Goal: Task Accomplishment & Management: Use online tool/utility

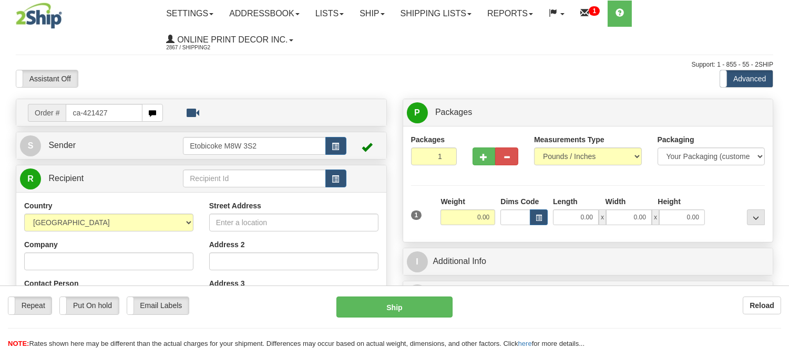
type input "ca-421427"
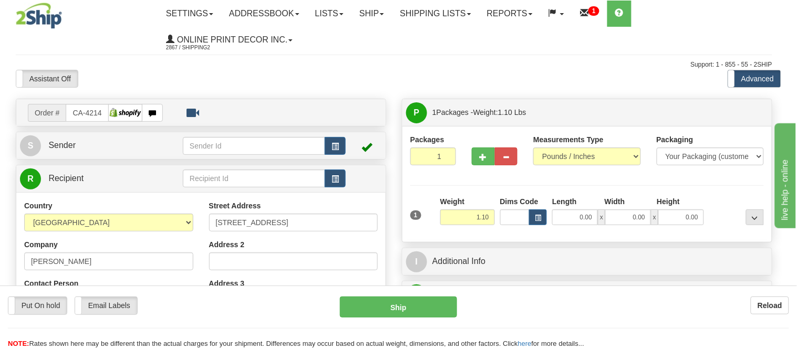
type input "MINNEDOSA"
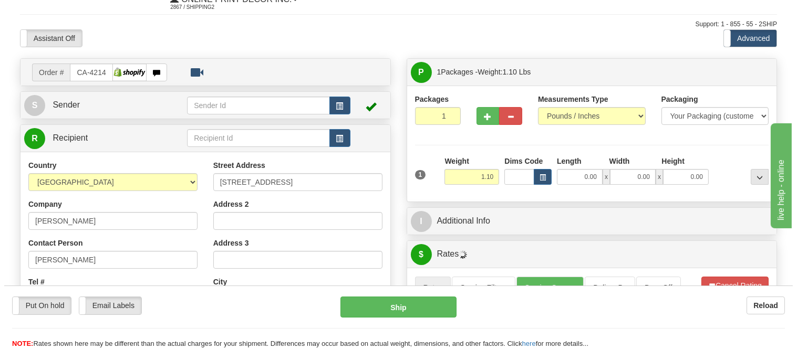
scroll to position [58, 0]
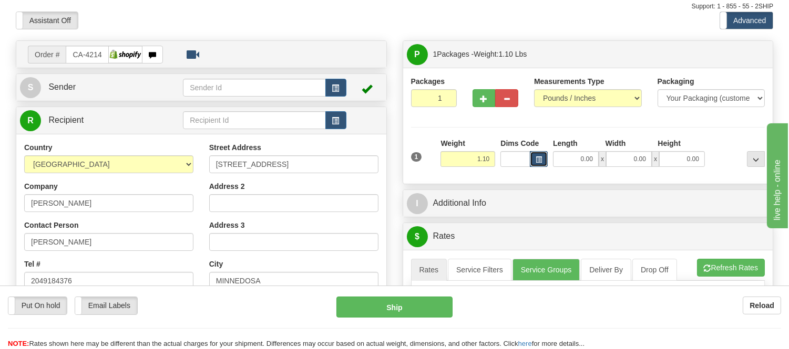
click at [542, 154] on button "button" at bounding box center [539, 159] width 18 height 16
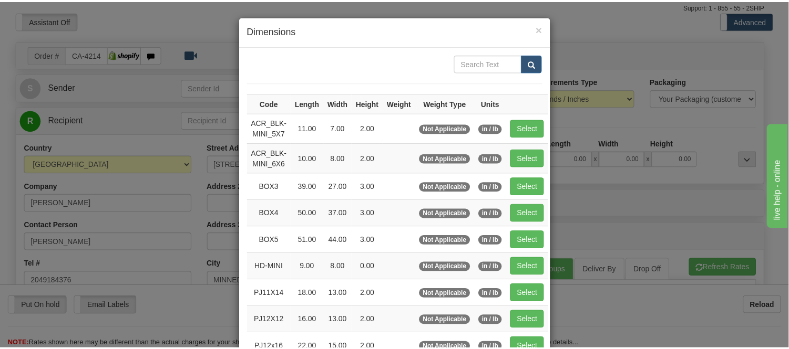
scroll to position [117, 0]
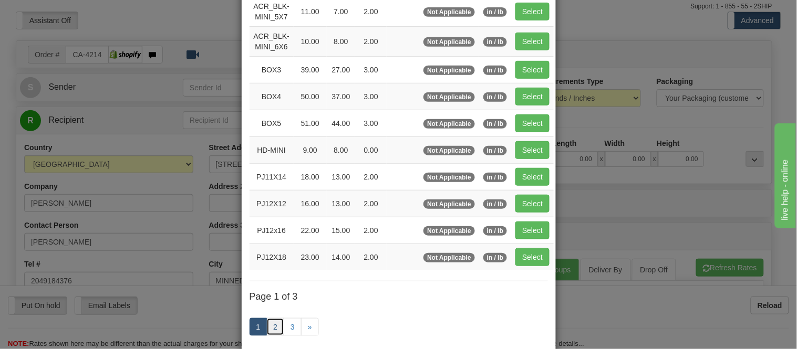
click at [271, 321] on link "2" at bounding box center [275, 327] width 18 height 18
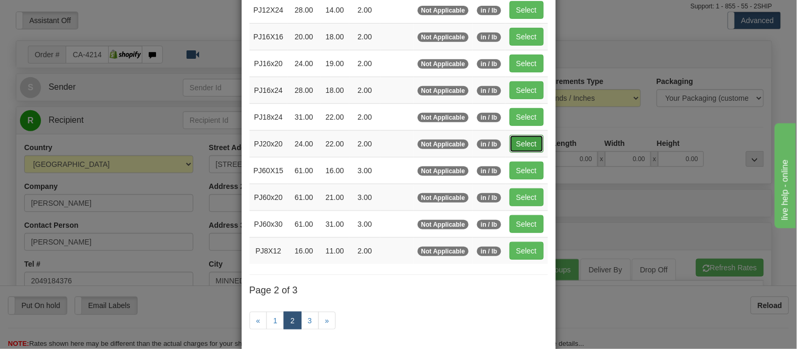
click at [526, 144] on button "Select" at bounding box center [527, 144] width 34 height 18
type input "PJ20x20"
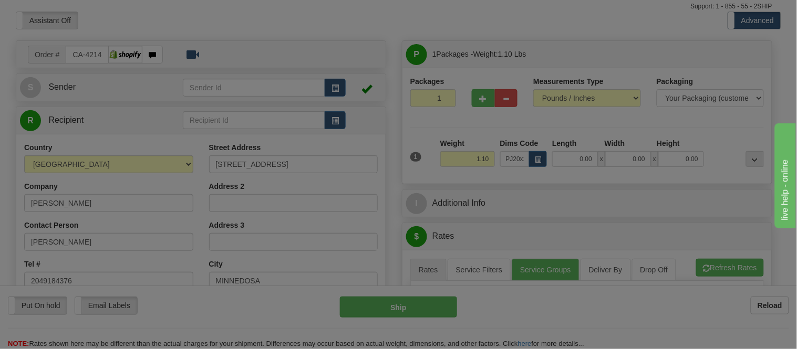
type input "24.00"
type input "22.00"
type input "2.00"
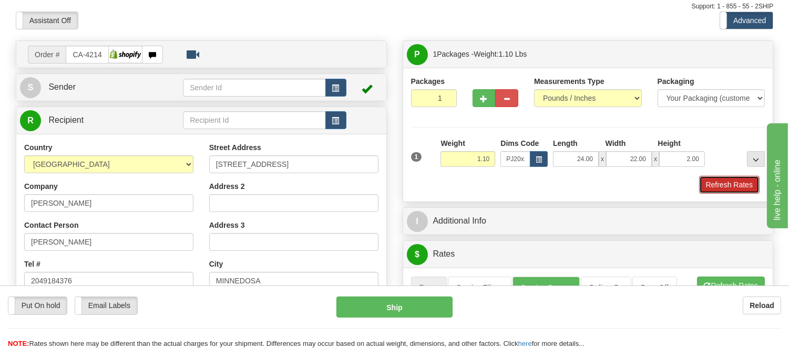
click at [732, 184] on button "Refresh Rates" at bounding box center [729, 185] width 60 height 18
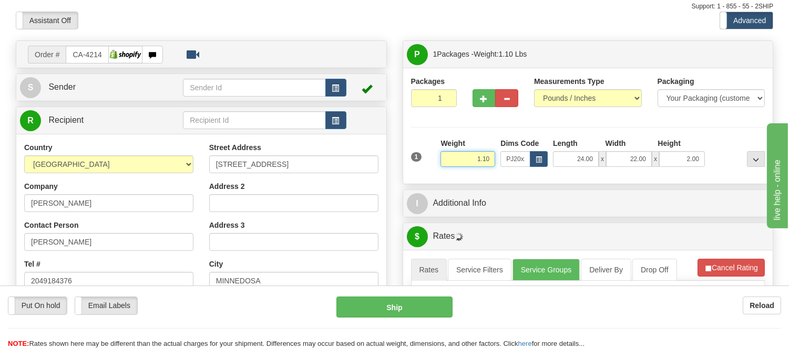
drag, startPoint x: 465, startPoint y: 160, endPoint x: 454, endPoint y: 162, distance: 10.6
click at [454, 162] on input "1.10" at bounding box center [467, 159] width 55 height 16
click button "Delete" at bounding box center [0, 0] width 0 height 0
type input "2.00"
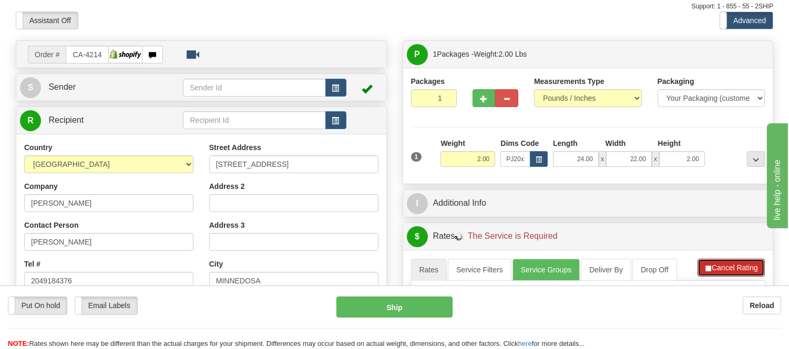
drag, startPoint x: 728, startPoint y: 277, endPoint x: 728, endPoint y: 271, distance: 6.3
click at [728, 277] on button "Cancel Rating" at bounding box center [730, 268] width 67 height 18
click at [729, 270] on button "Refresh Rates" at bounding box center [731, 268] width 68 height 18
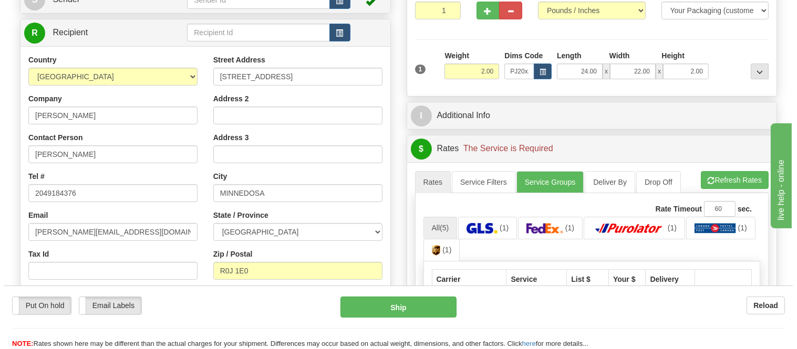
scroll to position [175, 0]
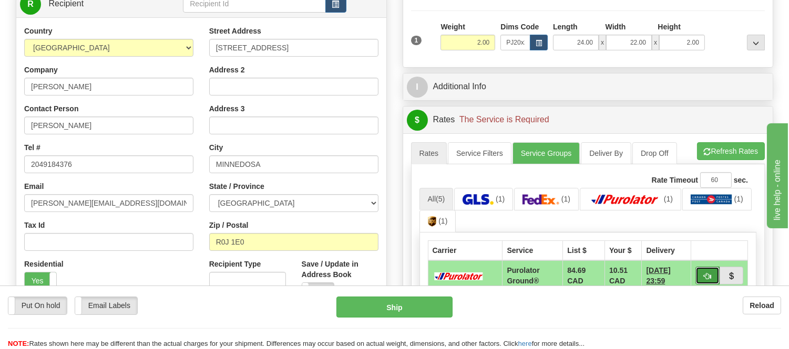
click at [706, 277] on span "button" at bounding box center [706, 276] width 7 height 7
type input "260"
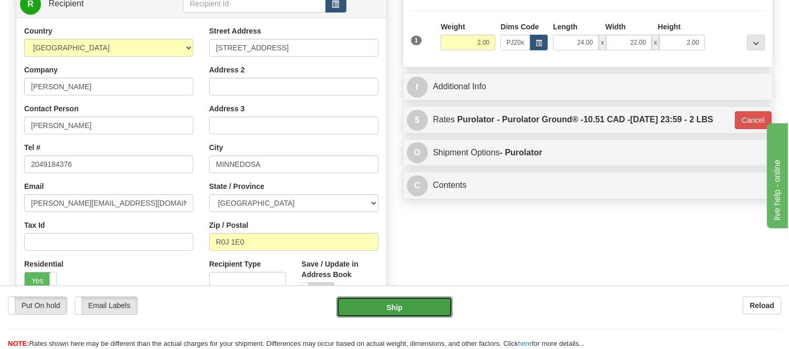
click at [353, 308] on button "Ship" at bounding box center [394, 307] width 116 height 21
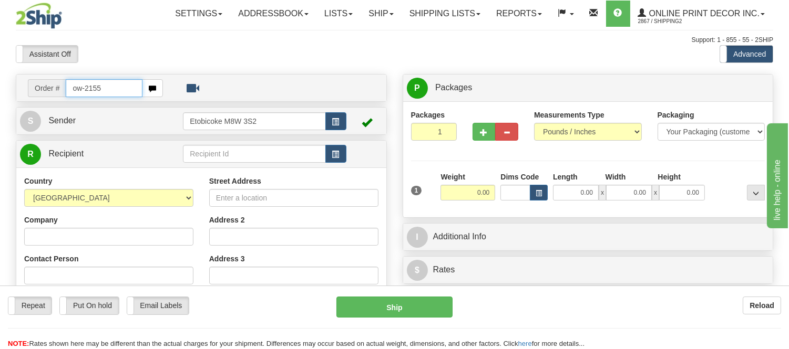
type input "ow-2155"
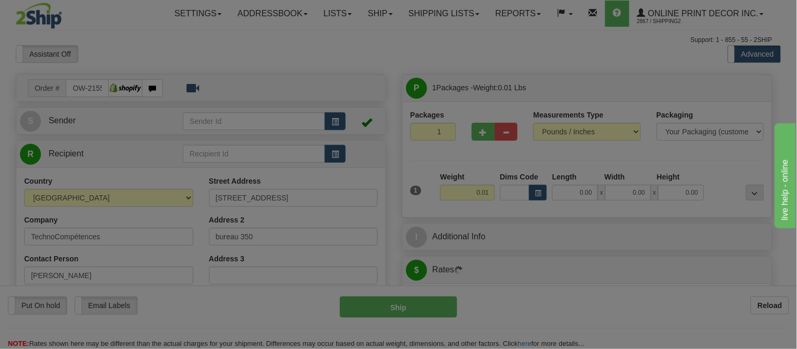
type input "[GEOGRAPHIC_DATA]"
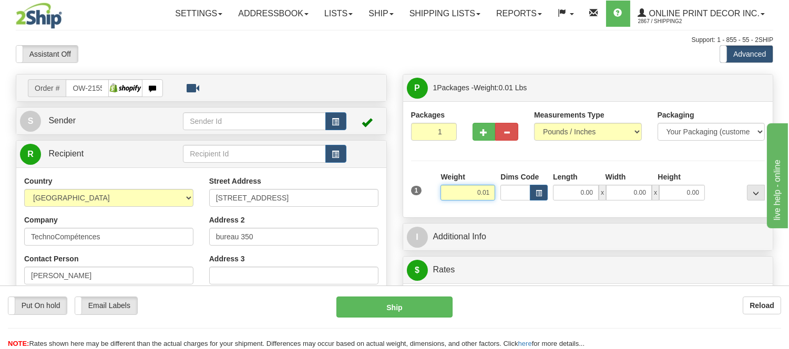
drag, startPoint x: 492, startPoint y: 193, endPoint x: 456, endPoint y: 205, distance: 37.9
click at [456, 205] on div "Weight 0.01" at bounding box center [468, 190] width 60 height 37
type input "1.10"
click at [538, 186] on button "button" at bounding box center [539, 193] width 18 height 16
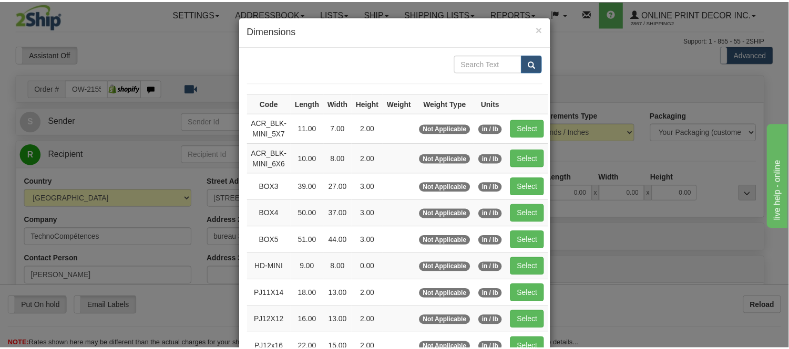
scroll to position [58, 0]
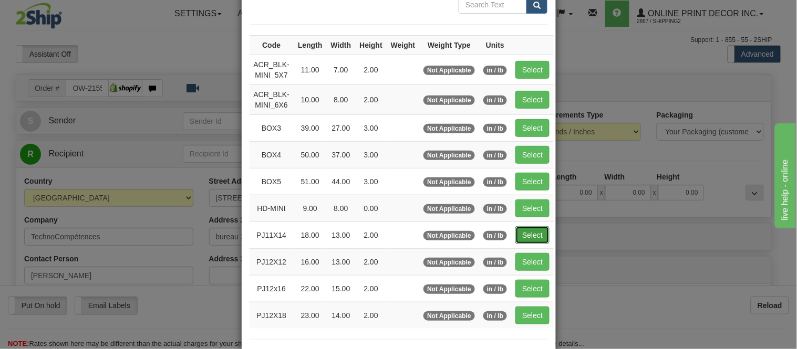
click at [529, 235] on button "Select" at bounding box center [532, 235] width 34 height 18
type input "PJ11X14"
type input "18.00"
type input "13.00"
type input "2.00"
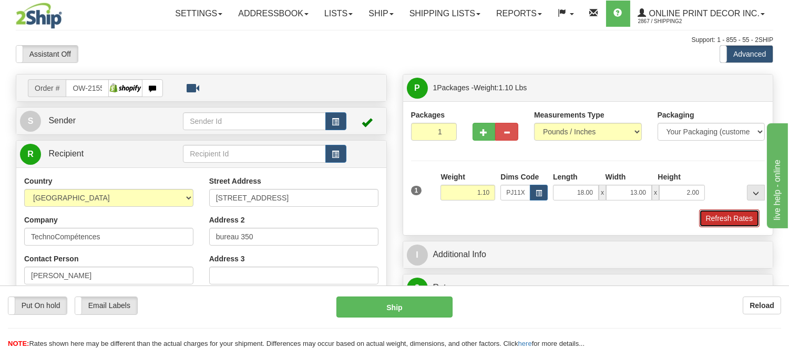
click at [731, 218] on button "Refresh Rates" at bounding box center [729, 219] width 60 height 18
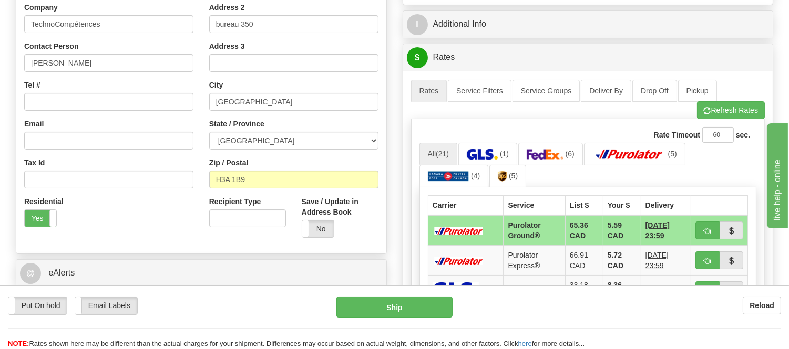
scroll to position [233, 0]
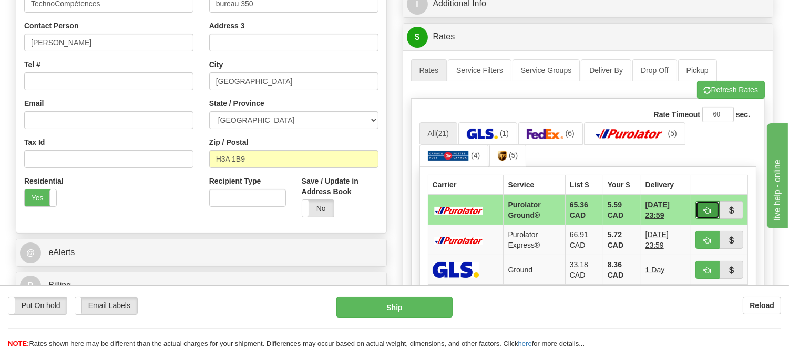
click at [706, 208] on span "button" at bounding box center [706, 211] width 7 height 7
type input "260"
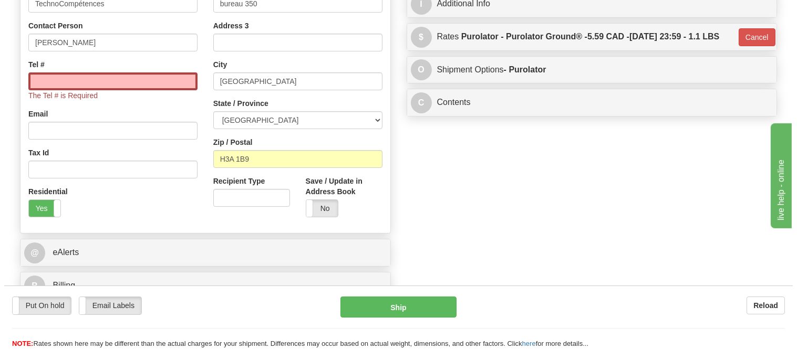
scroll to position [58, 0]
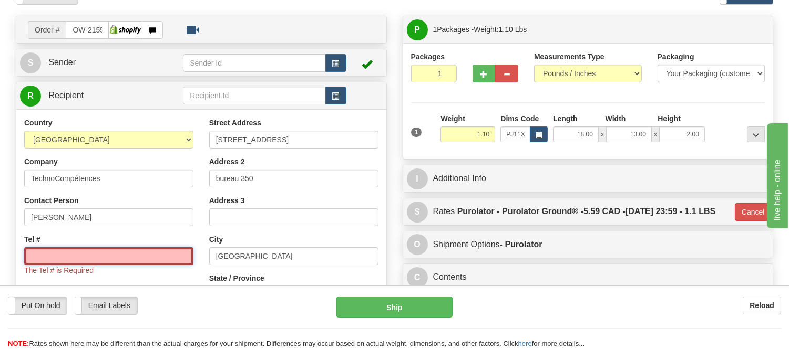
click at [148, 259] on input "Tel #" at bounding box center [108, 256] width 169 height 18
type input "[PHONE_NUMBER]"
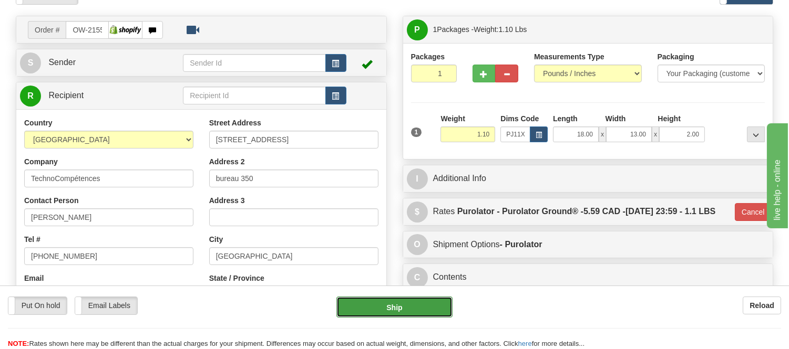
click at [397, 315] on button "Ship" at bounding box center [394, 307] width 116 height 21
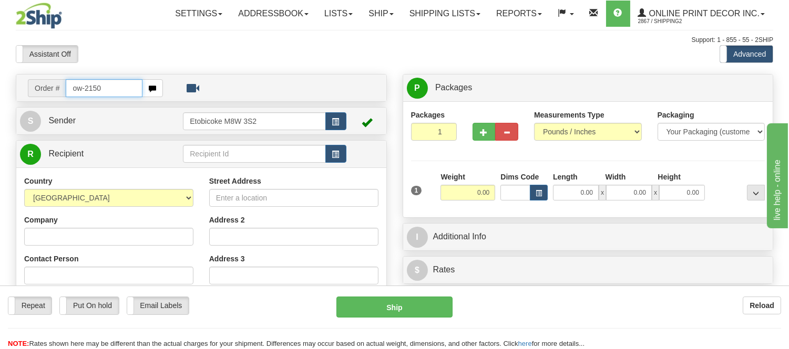
type input "ow-2150"
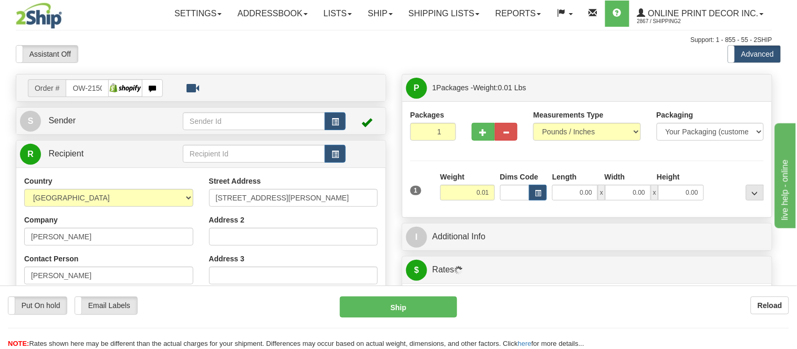
type input "APTOS"
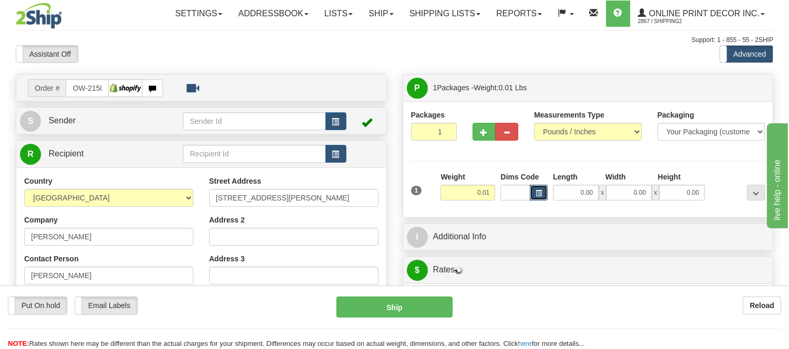
click at [534, 191] on button "button" at bounding box center [539, 193] width 18 height 16
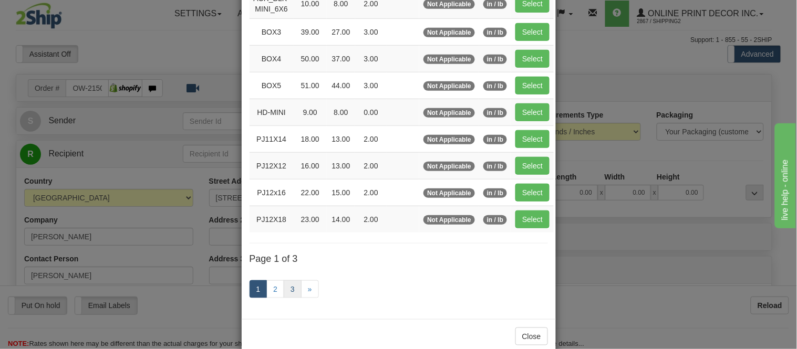
scroll to position [175, 0]
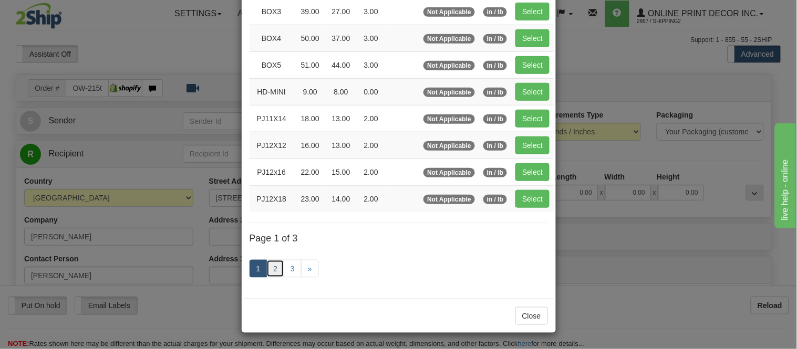
click at [275, 269] on link "2" at bounding box center [275, 269] width 18 height 18
click at [271, 269] on link "2" at bounding box center [275, 269] width 18 height 18
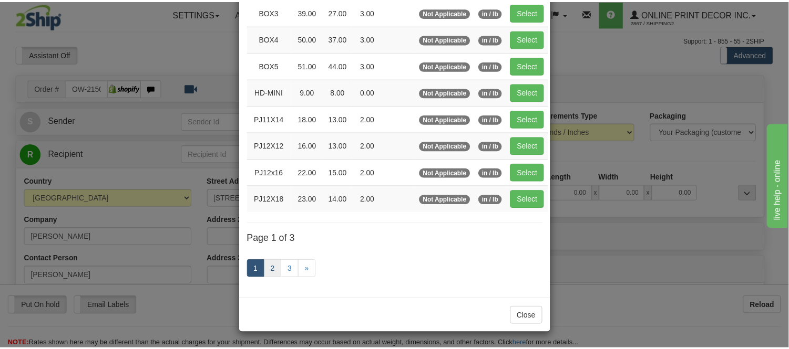
scroll to position [171, 0]
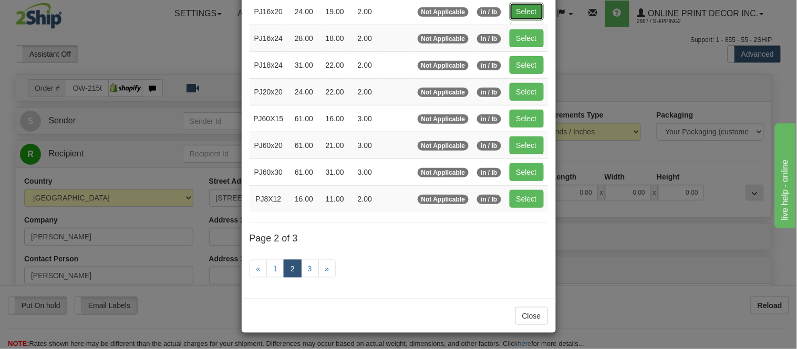
drag, startPoint x: 523, startPoint y: 7, endPoint x: 500, endPoint y: 100, distance: 95.8
click at [523, 7] on button "Select" at bounding box center [527, 12] width 34 height 18
type input "PJ16x20"
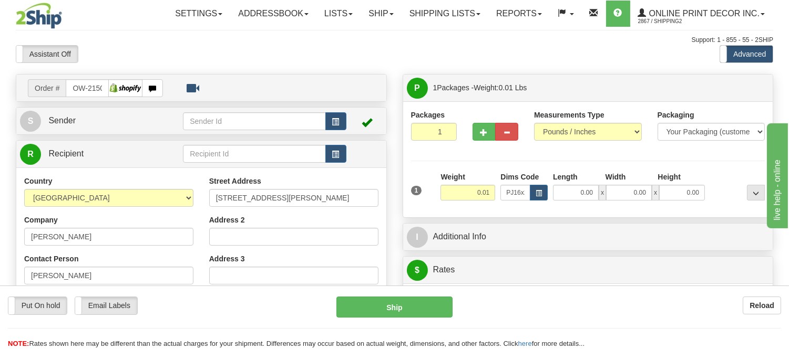
type input "24.00"
type input "19.00"
type input "2.00"
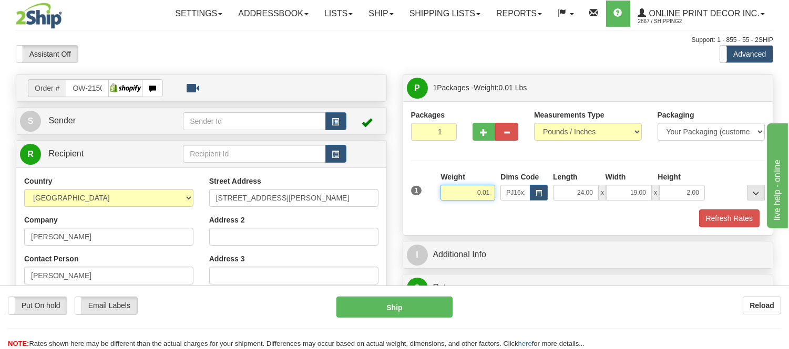
drag, startPoint x: 489, startPoint y: 193, endPoint x: 437, endPoint y: 200, distance: 52.0
click at [437, 200] on div "1 Weight 0.01 Dims Code x x" at bounding box center [587, 190] width 359 height 37
type input "2.20"
click at [735, 221] on button "Refresh Rates" at bounding box center [729, 219] width 60 height 18
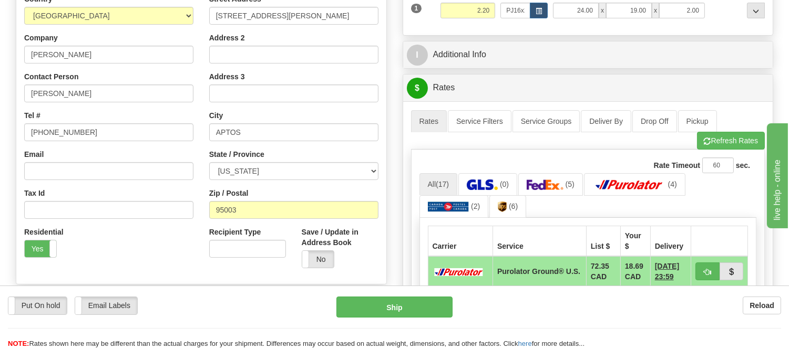
scroll to position [233, 0]
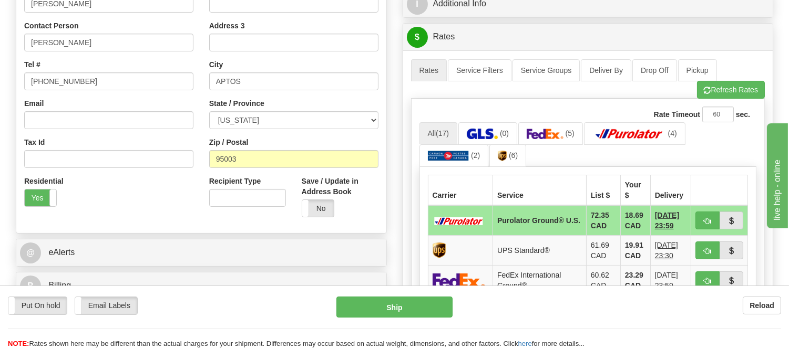
click at [694, 213] on td at bounding box center [719, 220] width 57 height 30
click at [705, 218] on span "button" at bounding box center [706, 221] width 7 height 7
type input "360"
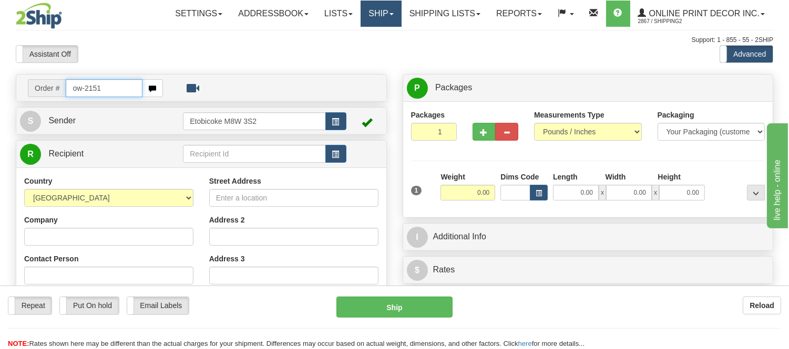
type input "ow-2151"
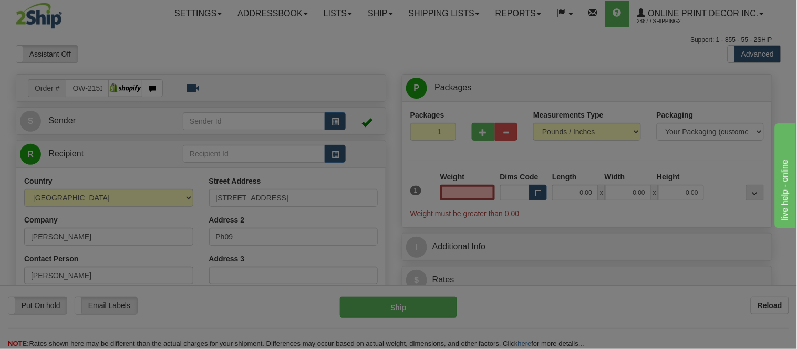
type input "TORONTO"
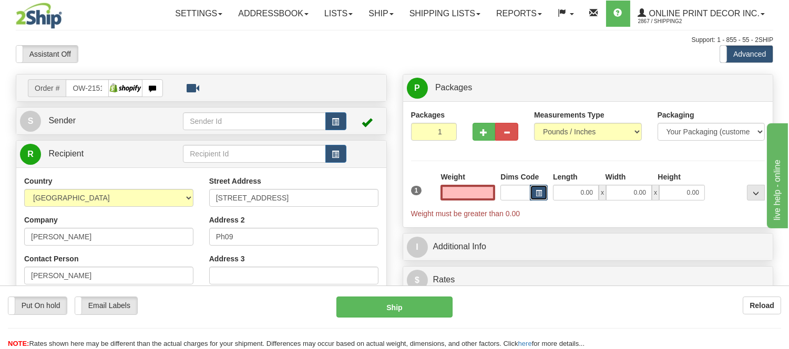
type input "0.00"
click at [536, 194] on span "button" at bounding box center [538, 194] width 6 height 6
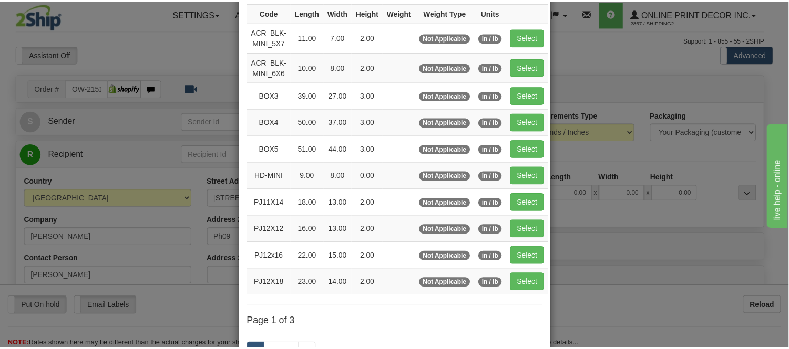
scroll to position [117, 0]
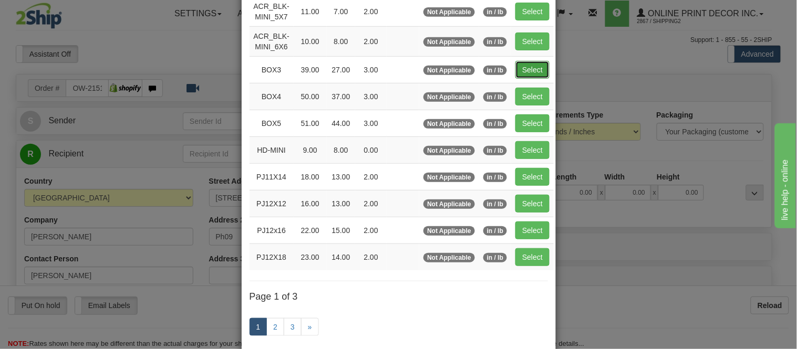
click at [529, 75] on button "Select" at bounding box center [532, 70] width 34 height 18
type input "BOX3"
type input "39.00"
type input "27.00"
type input "3.00"
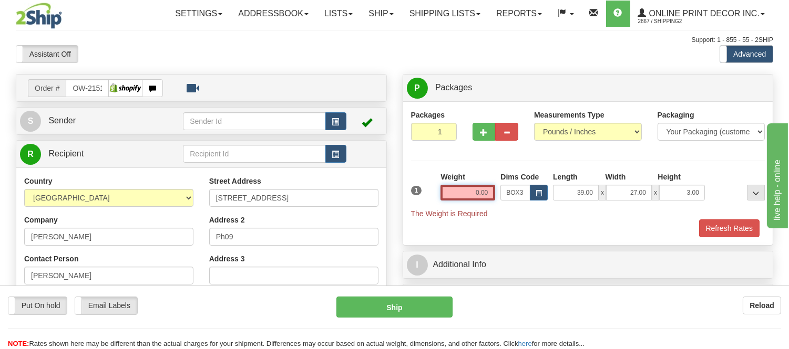
drag, startPoint x: 489, startPoint y: 191, endPoint x: 408, endPoint y: 204, distance: 82.5
click at [408, 204] on div "1 Weight 0.00 Dims Code BOX3" at bounding box center [587, 195] width 359 height 47
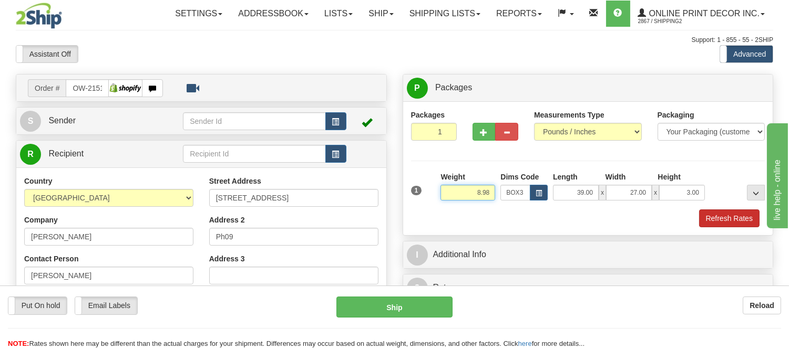
type input "8.98"
click at [732, 221] on button "Refresh Rates" at bounding box center [729, 219] width 60 height 18
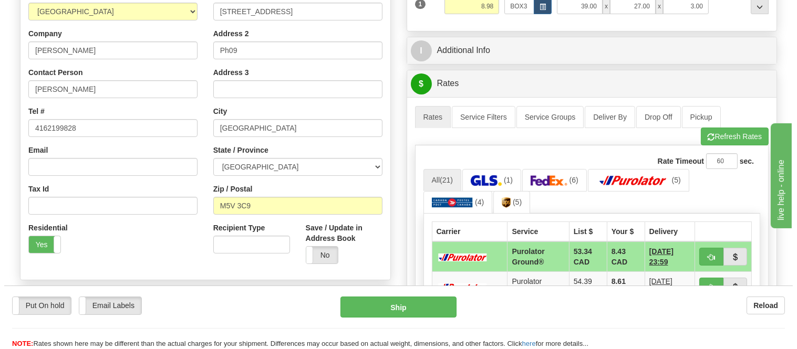
scroll to position [233, 0]
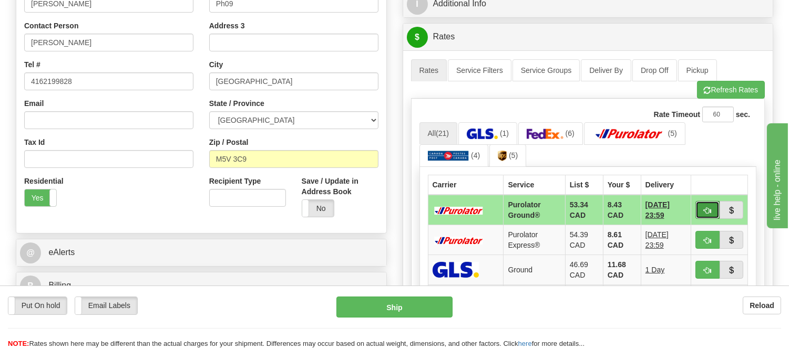
click at [708, 205] on button "button" at bounding box center [707, 210] width 24 height 18
type input "260"
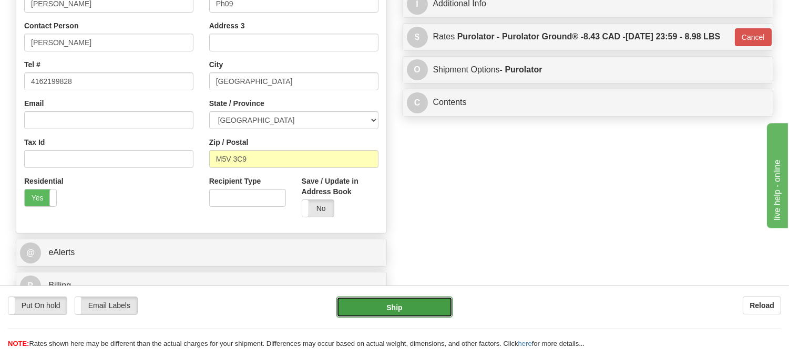
click at [422, 314] on button "Ship" at bounding box center [394, 307] width 116 height 21
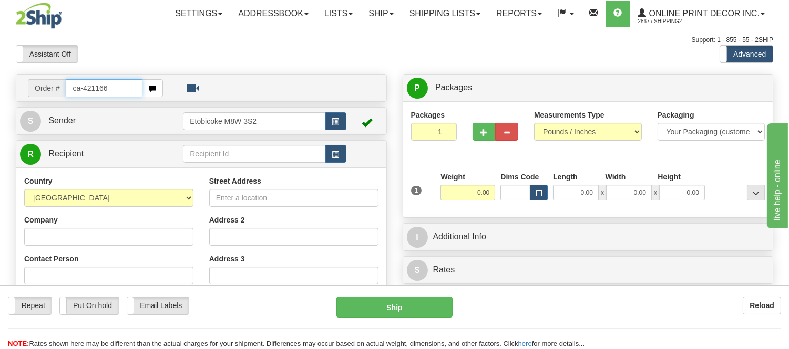
type input "ca-421166"
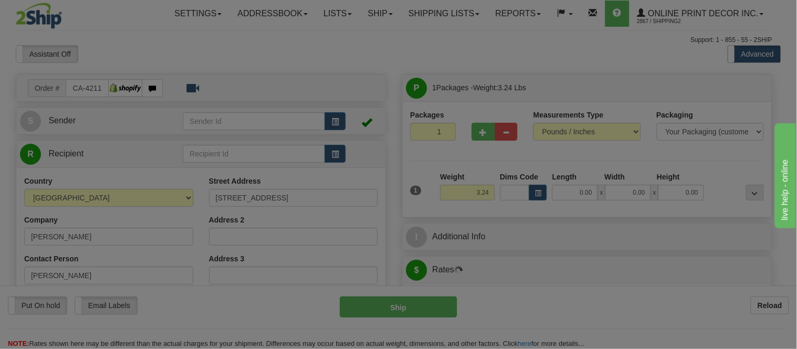
type input "OAKVILLE"
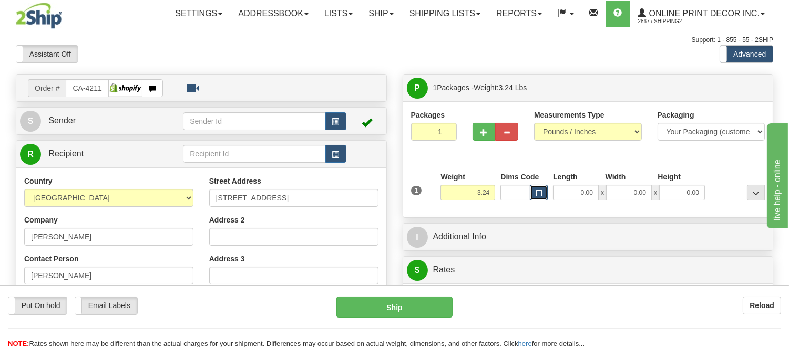
click at [543, 198] on button "button" at bounding box center [539, 193] width 18 height 16
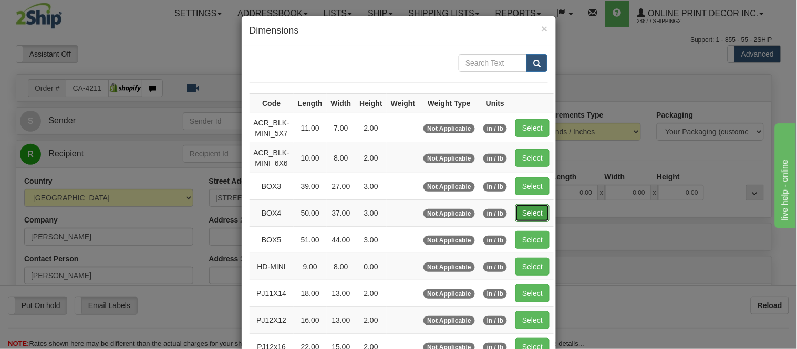
click at [532, 209] on button "Select" at bounding box center [532, 213] width 34 height 18
type input "BOX4"
type input "50.00"
type input "37.00"
type input "3.00"
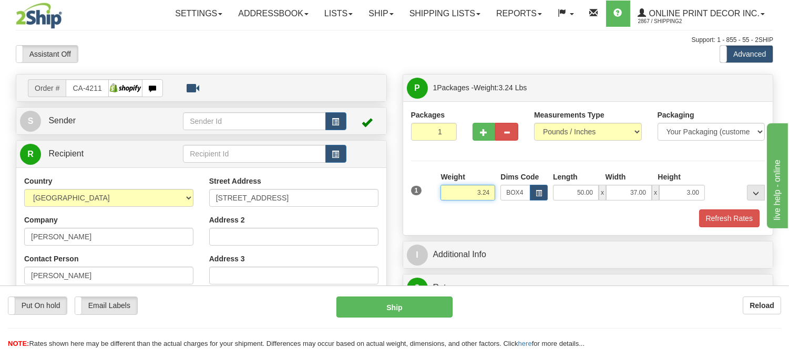
drag, startPoint x: 491, startPoint y: 191, endPoint x: 439, endPoint y: 213, distance: 56.5
click at [439, 213] on div "1 Weight 3.24 Dims Code BOX4" at bounding box center [588, 200] width 354 height 56
type input "11.98"
click at [746, 222] on button "Refresh Rates" at bounding box center [729, 219] width 60 height 18
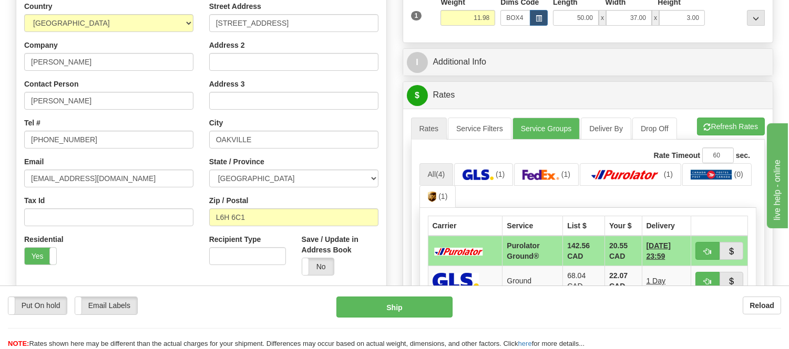
scroll to position [233, 0]
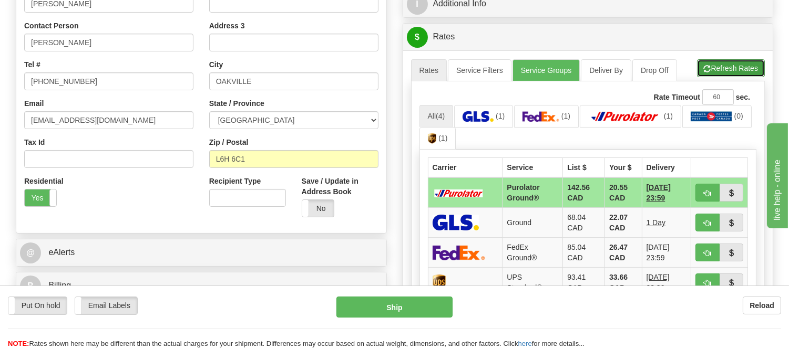
click at [703, 67] on span "button" at bounding box center [706, 69] width 7 height 7
click at [703, 190] on span "button" at bounding box center [706, 193] width 7 height 7
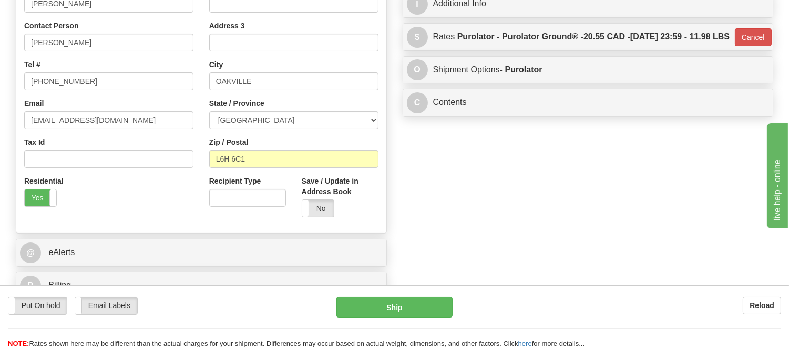
type input "260"
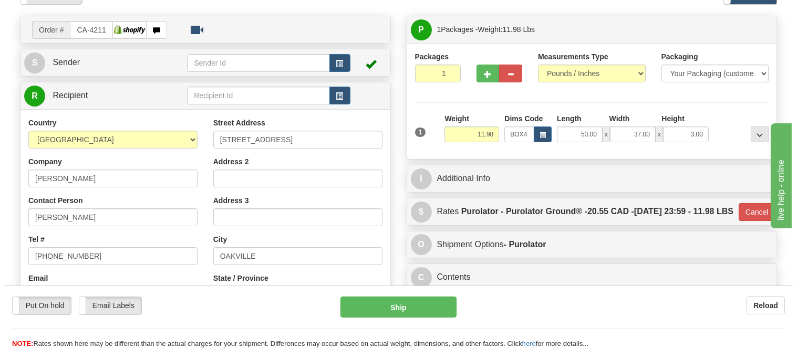
scroll to position [0, 0]
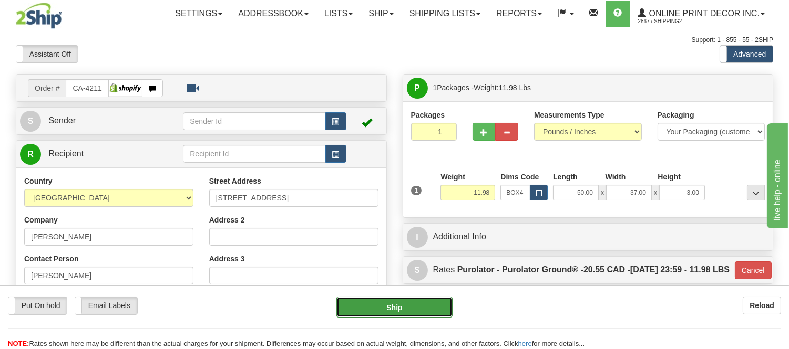
click at [433, 303] on button "Ship" at bounding box center [394, 307] width 116 height 21
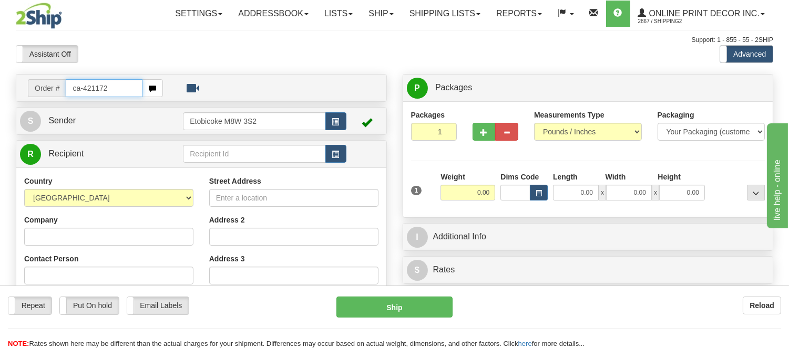
type input "ca-421172"
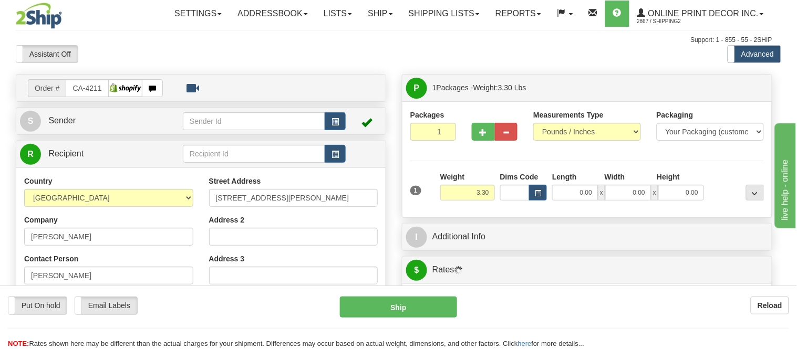
type input "MILTON"
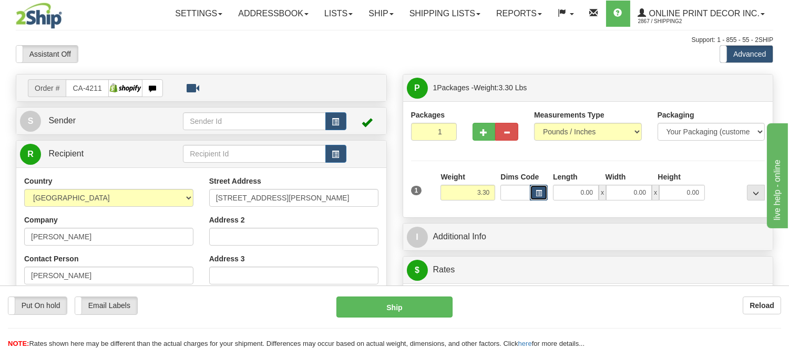
click at [532, 191] on button "button" at bounding box center [539, 193] width 18 height 16
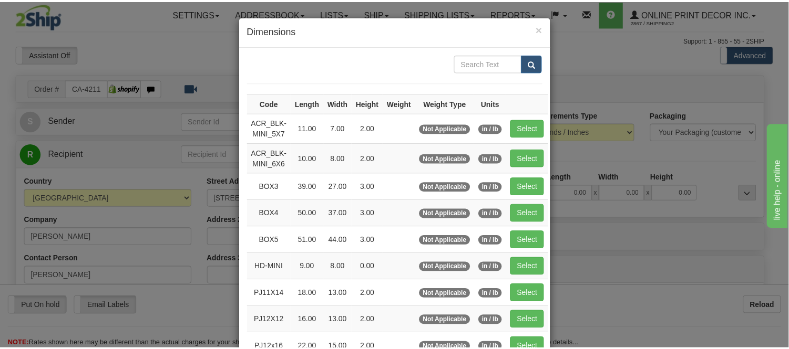
scroll to position [58, 0]
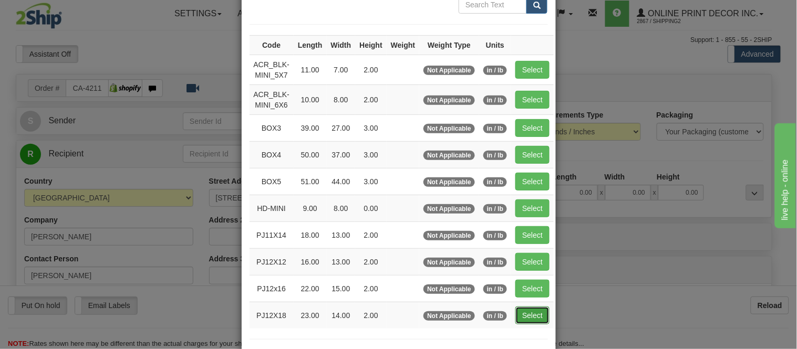
click at [521, 316] on button "Select" at bounding box center [532, 316] width 34 height 18
type input "PJ12X18"
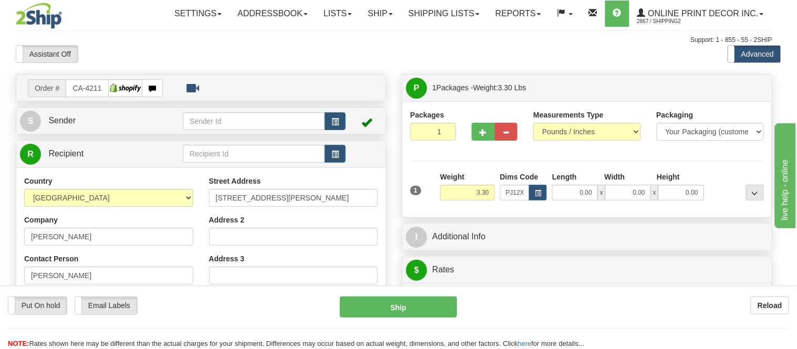
type input "23.00"
type input "14.00"
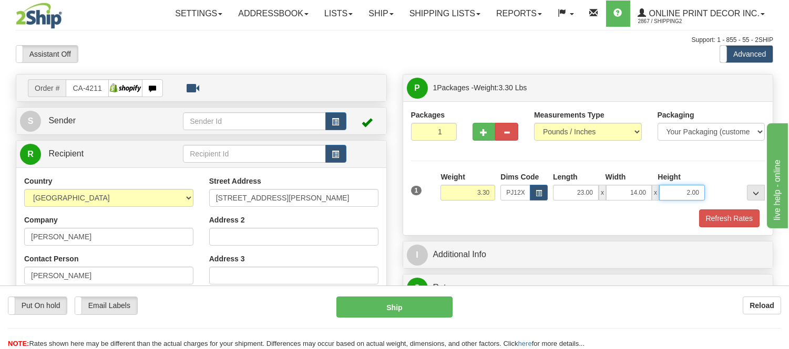
drag, startPoint x: 698, startPoint y: 190, endPoint x: 672, endPoint y: 202, distance: 28.0
click at [672, 202] on div "1 Weight 3.30 Dims Code x x" at bounding box center [587, 190] width 359 height 37
click button "Delete" at bounding box center [0, 0] width 0 height 0
type input "6.00"
click at [734, 212] on button "Refresh Rates" at bounding box center [729, 219] width 60 height 18
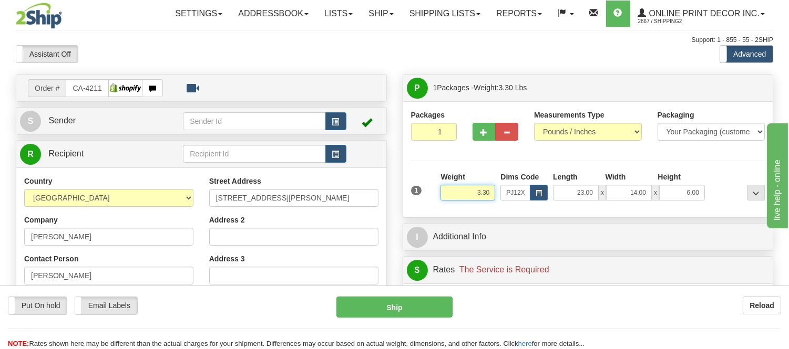
drag, startPoint x: 491, startPoint y: 188, endPoint x: 462, endPoint y: 201, distance: 31.7
click at [462, 201] on div "Weight 3.30" at bounding box center [468, 190] width 60 height 37
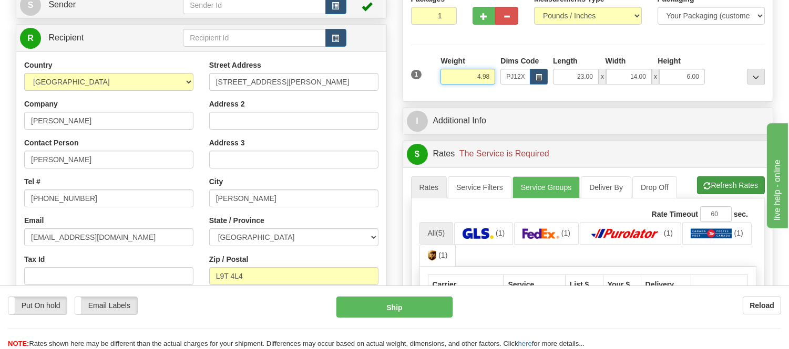
scroll to position [117, 0]
type input "4.98"
click at [713, 185] on li "Refresh Rates Cancel Rating" at bounding box center [731, 185] width 68 height 18
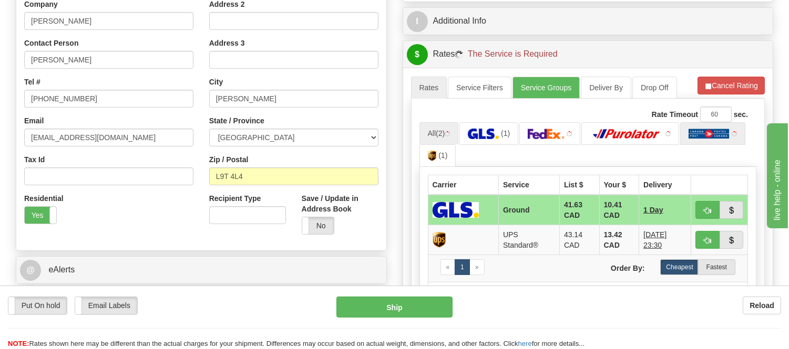
scroll to position [233, 0]
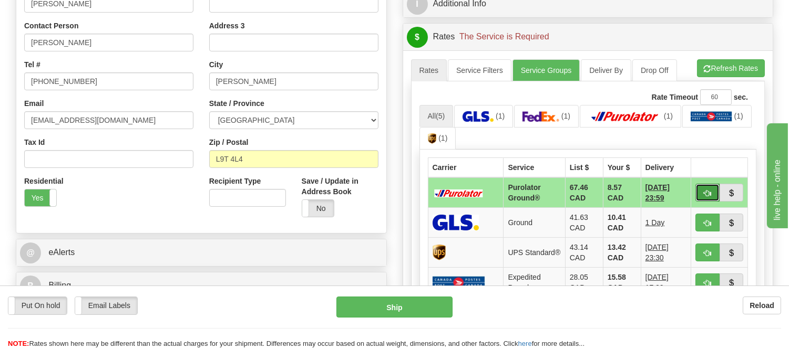
click at [705, 186] on button "button" at bounding box center [707, 193] width 24 height 18
type input "260"
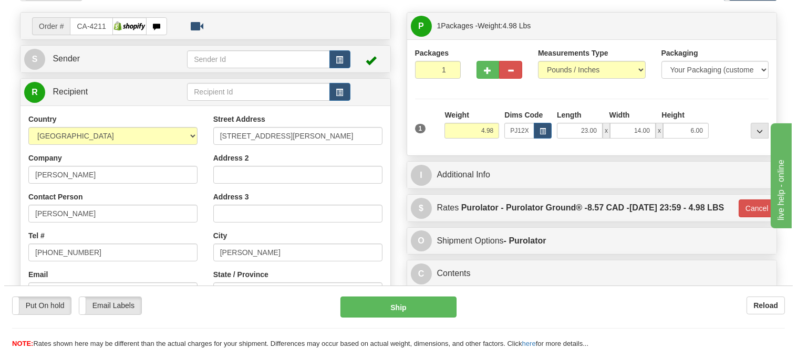
scroll to position [58, 0]
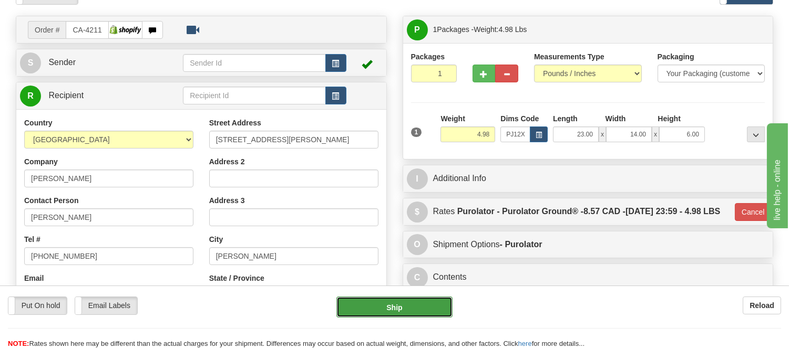
click at [439, 302] on button "Ship" at bounding box center [394, 307] width 116 height 21
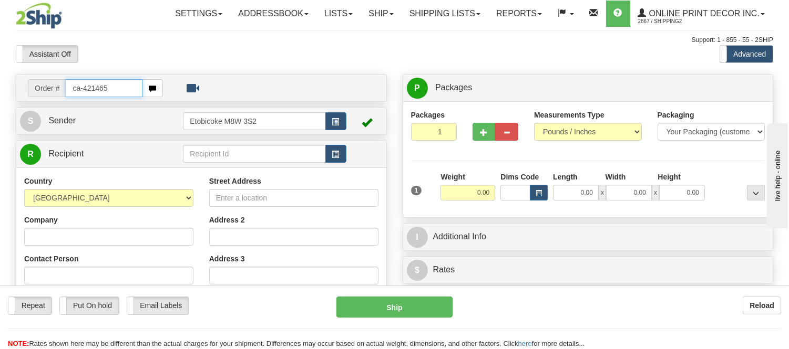
type input "ca-421465"
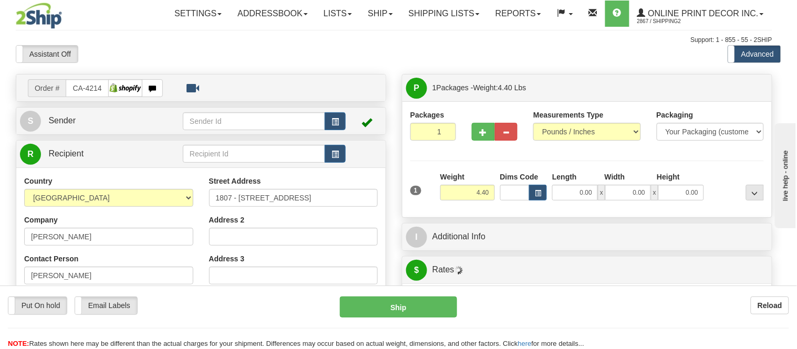
type input "COQUITLAM"
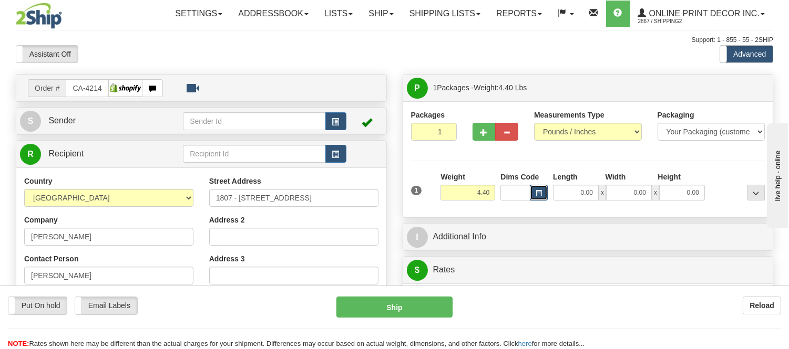
click at [535, 196] on span "button" at bounding box center [538, 194] width 6 height 6
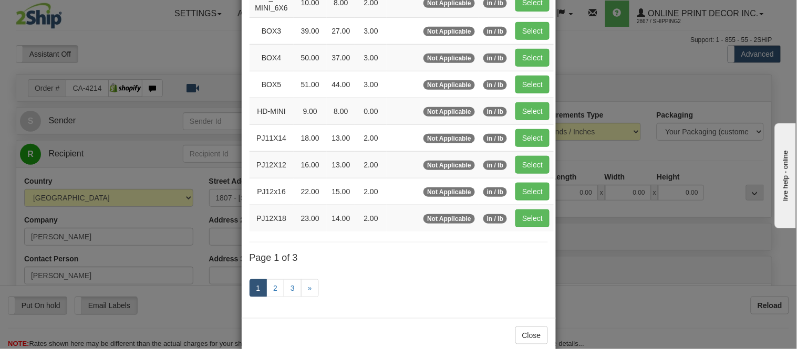
scroll to position [175, 0]
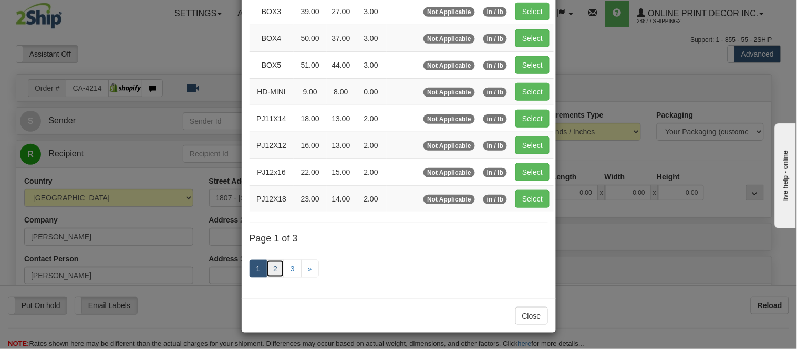
click at [269, 265] on link "2" at bounding box center [275, 269] width 18 height 18
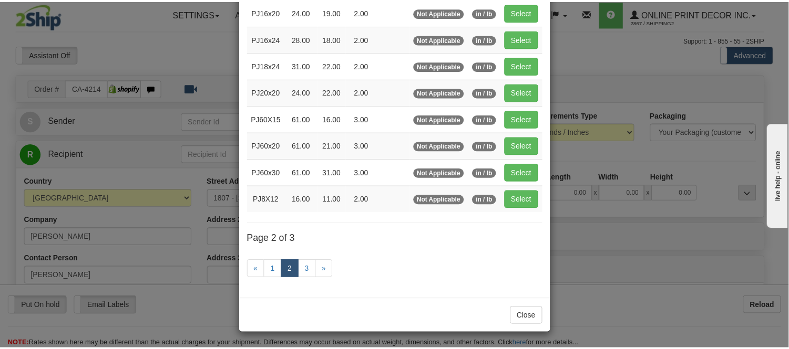
scroll to position [112, 0]
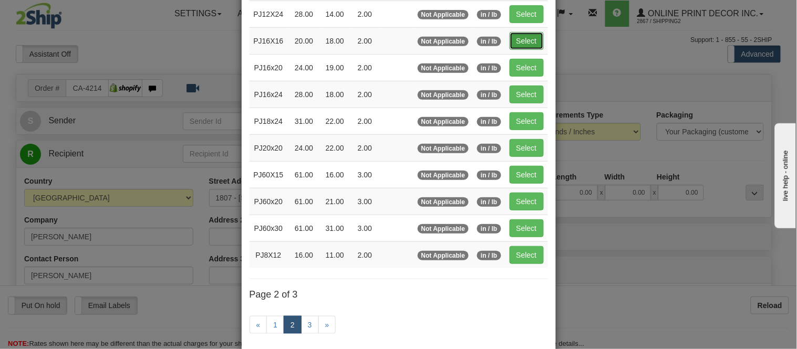
click at [527, 44] on button "Select" at bounding box center [527, 41] width 34 height 18
type input "PJ16X16"
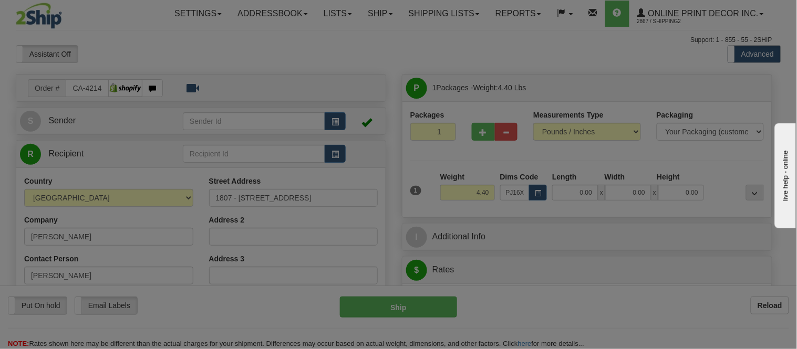
type input "20.00"
type input "18.00"
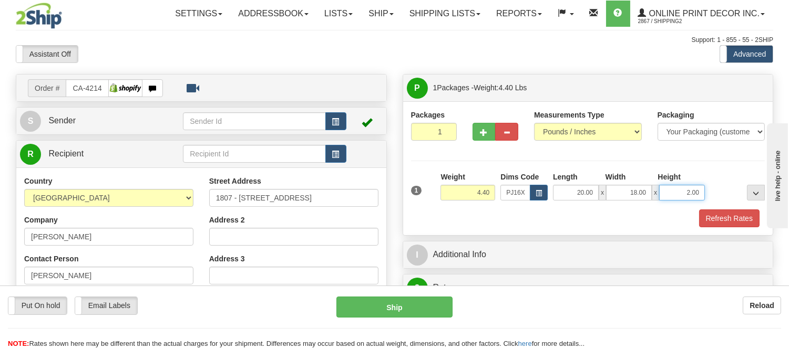
drag, startPoint x: 701, startPoint y: 194, endPoint x: 667, endPoint y: 202, distance: 34.5
click at [667, 202] on div "1 Weight 4.40 Dims Code x x" at bounding box center [587, 190] width 359 height 37
click button "Delete" at bounding box center [0, 0] width 0 height 0
type input "4.00"
click at [741, 221] on button "Refresh Rates" at bounding box center [729, 219] width 60 height 18
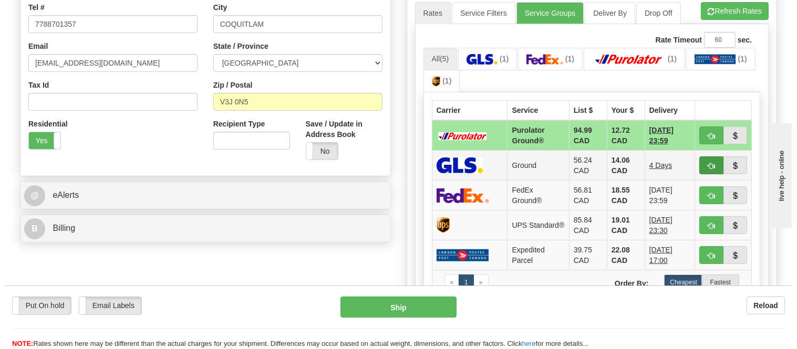
scroll to position [292, 0]
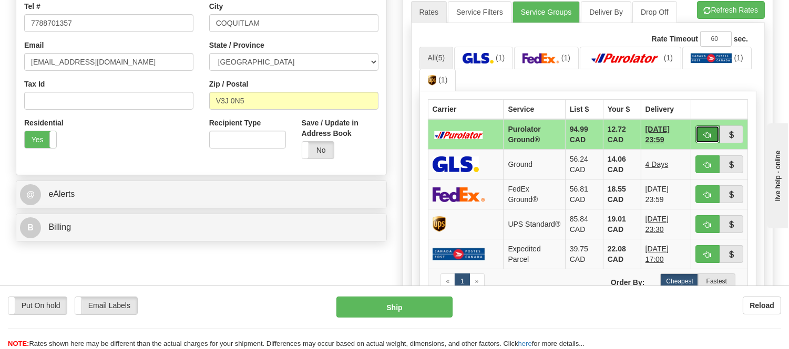
click at [703, 132] on span "button" at bounding box center [706, 135] width 7 height 7
type input "260"
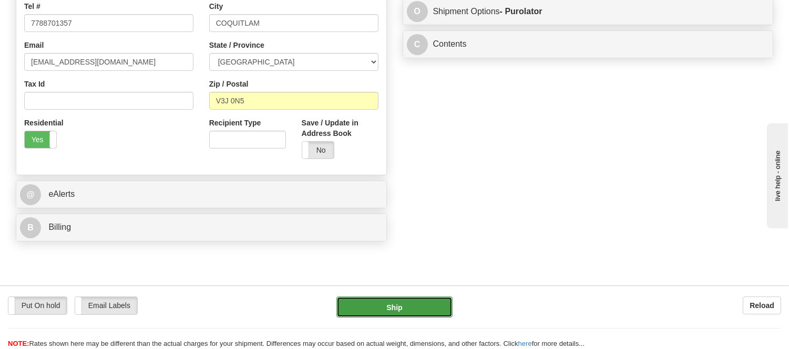
click at [409, 305] on button "Ship" at bounding box center [394, 307] width 116 height 21
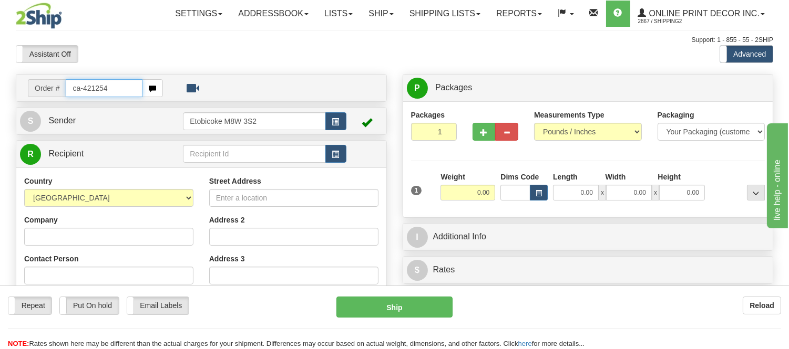
type input "ca-421254"
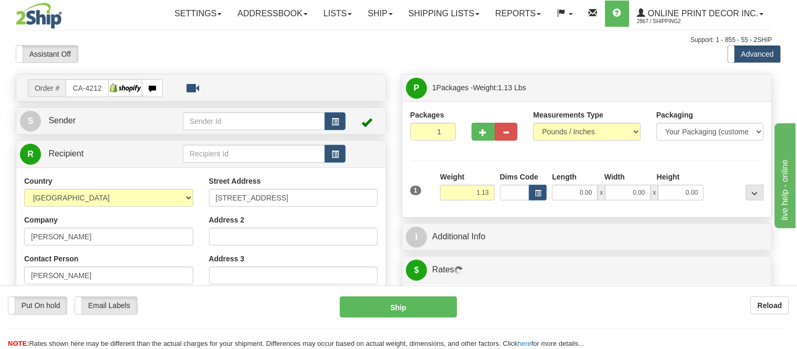
type input "AIRDRIE"
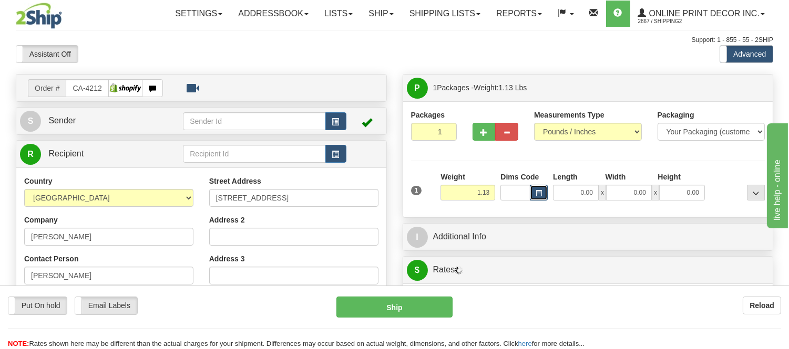
click at [539, 191] on span "button" at bounding box center [538, 194] width 6 height 6
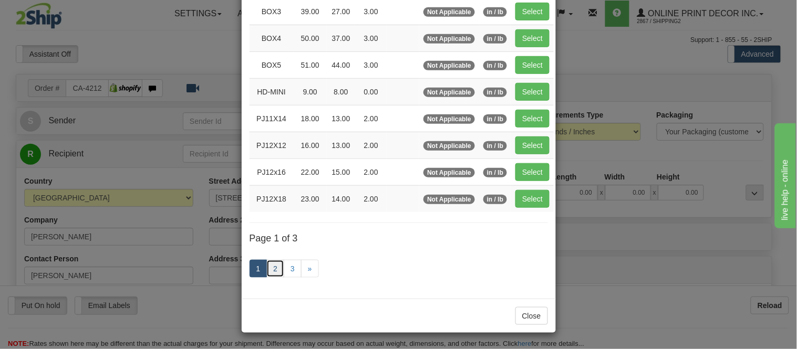
click at [279, 269] on link "2" at bounding box center [275, 269] width 18 height 18
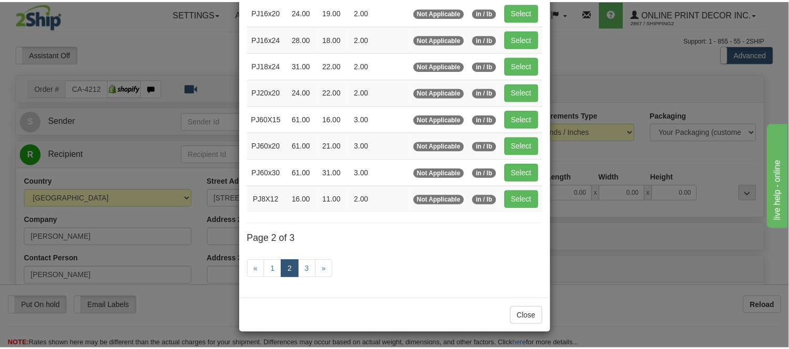
scroll to position [112, 0]
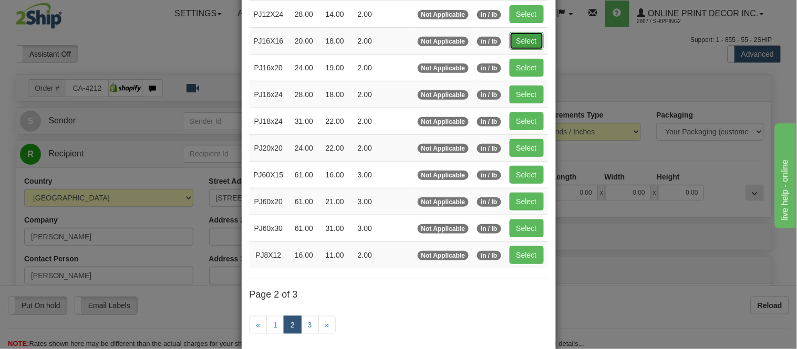
click at [524, 43] on button "Select" at bounding box center [527, 41] width 34 height 18
type input "PJ16X16"
type input "20.00"
type input "18.00"
type input "2.00"
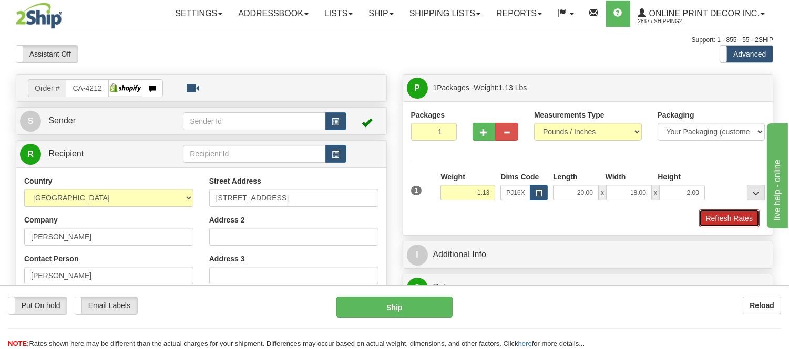
click at [720, 211] on button "Refresh Rates" at bounding box center [729, 219] width 60 height 18
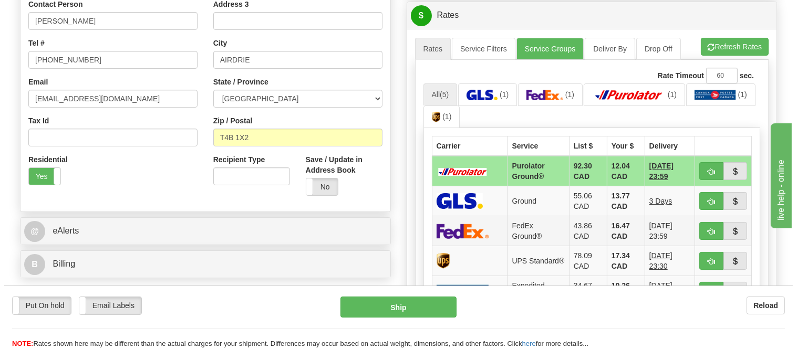
scroll to position [292, 0]
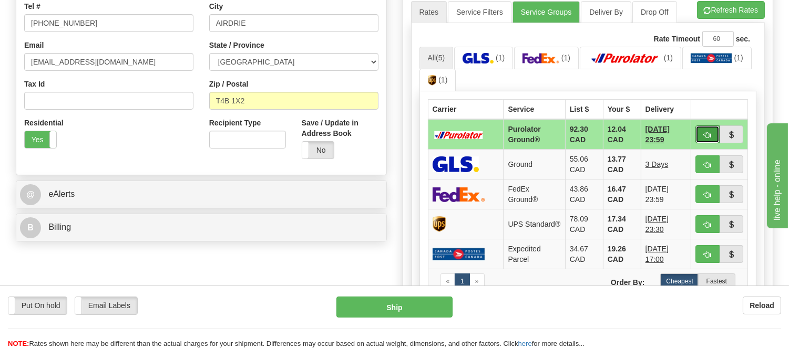
click at [707, 128] on button "button" at bounding box center [707, 135] width 24 height 18
type input "260"
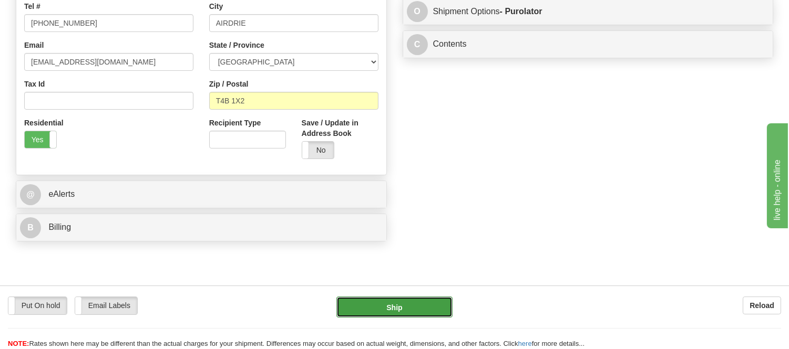
click at [368, 313] on button "Ship" at bounding box center [394, 307] width 116 height 21
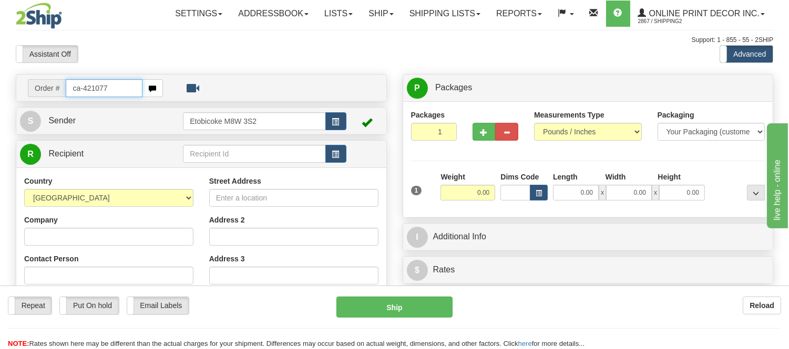
type input "ca-421077"
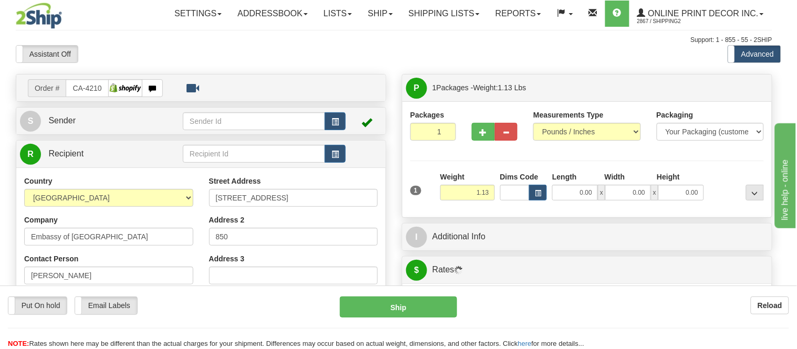
type input "OTTAWA"
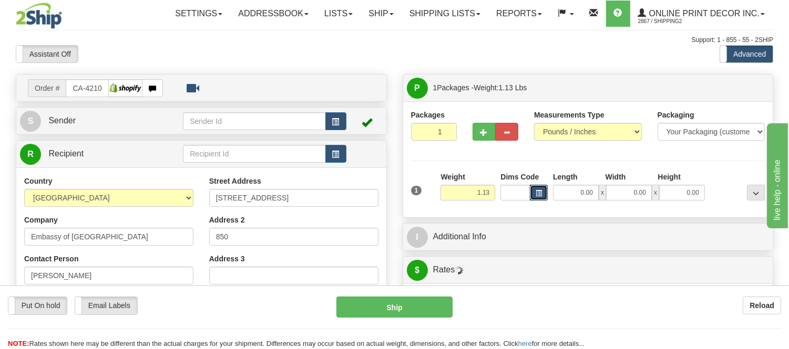
click at [538, 194] on span "button" at bounding box center [538, 194] width 6 height 6
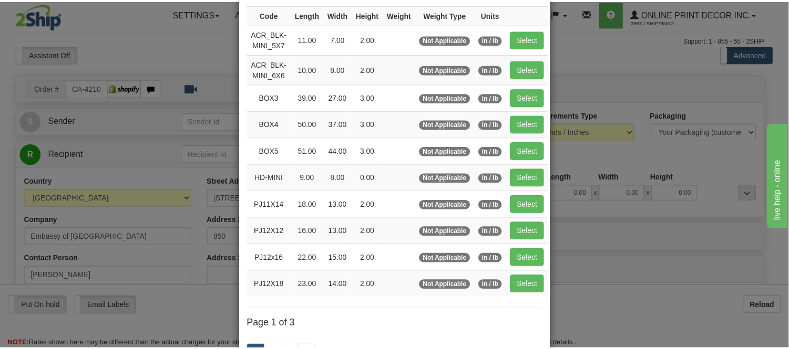
scroll to position [117, 0]
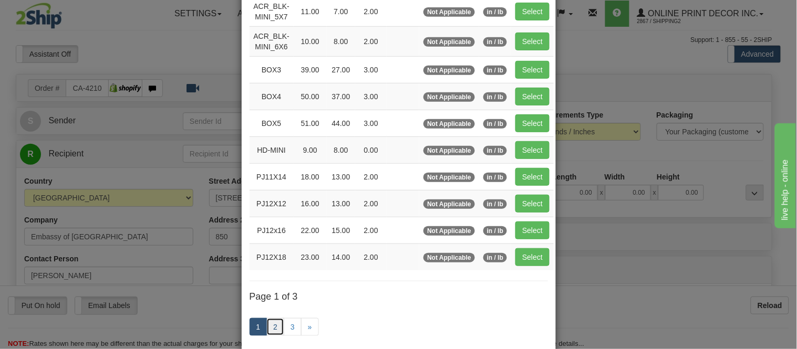
click at [266, 327] on link "2" at bounding box center [275, 327] width 18 height 18
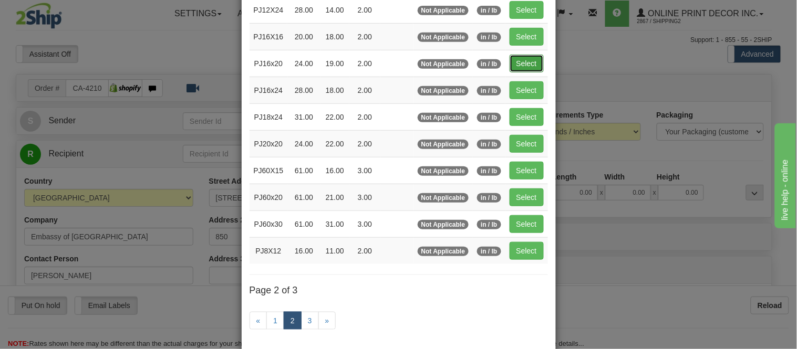
click at [516, 64] on button "Select" at bounding box center [527, 64] width 34 height 18
type input "PJ16x20"
type input "24.00"
type input "19.00"
type input "2.00"
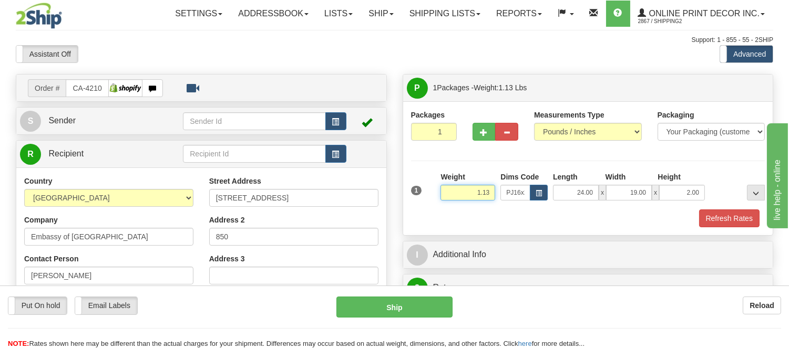
drag, startPoint x: 494, startPoint y: 188, endPoint x: 458, endPoint y: 193, distance: 37.2
click at [458, 193] on input "1.13" at bounding box center [467, 193] width 55 height 16
type input "2.20"
click at [757, 214] on button "Refresh Rates" at bounding box center [729, 219] width 60 height 18
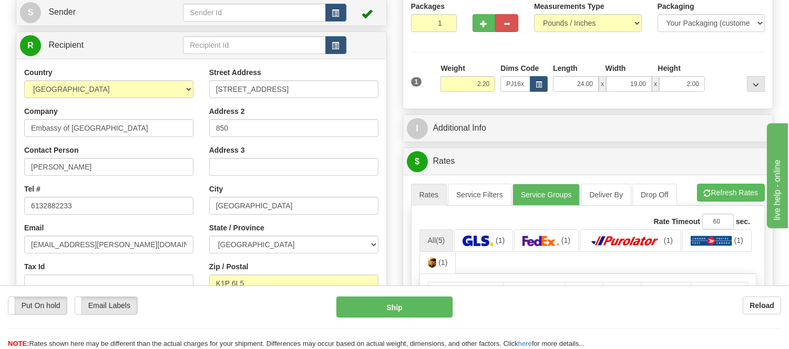
scroll to position [175, 0]
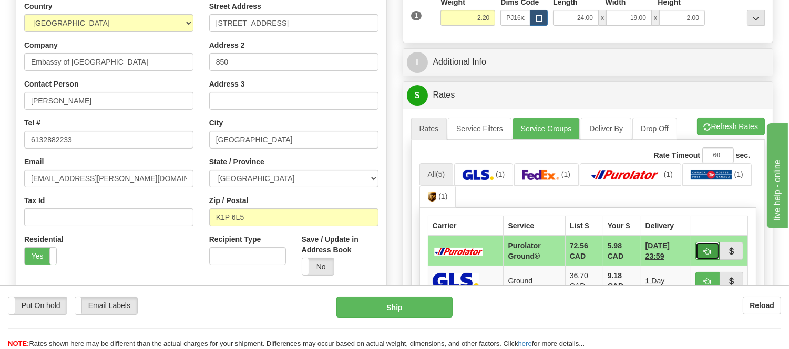
click at [706, 245] on button "button" at bounding box center [707, 251] width 24 height 18
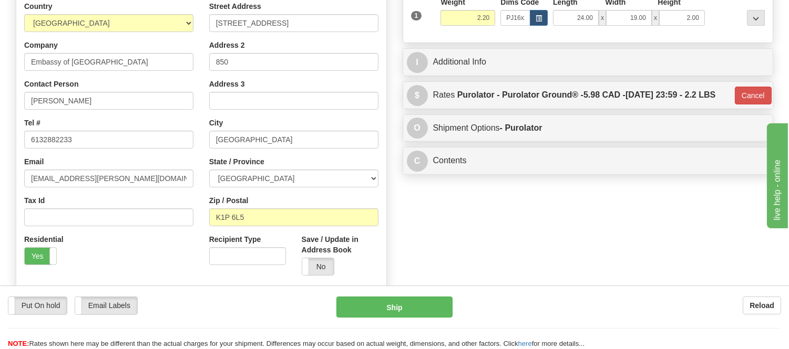
type input "260"
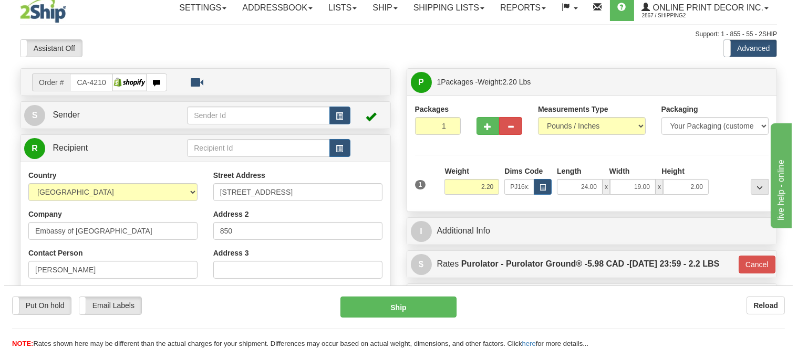
scroll to position [0, 0]
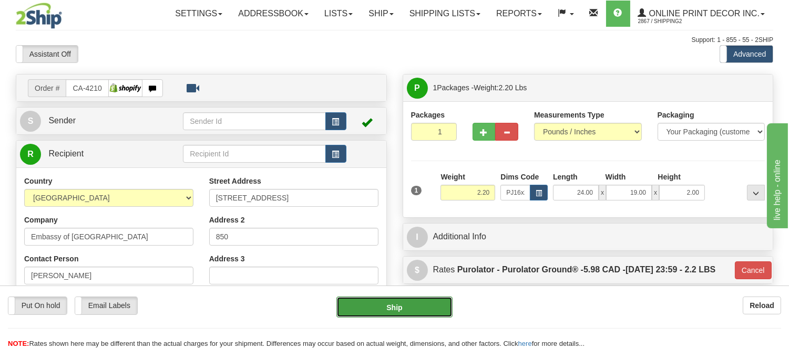
click at [403, 303] on button "Ship" at bounding box center [394, 307] width 116 height 21
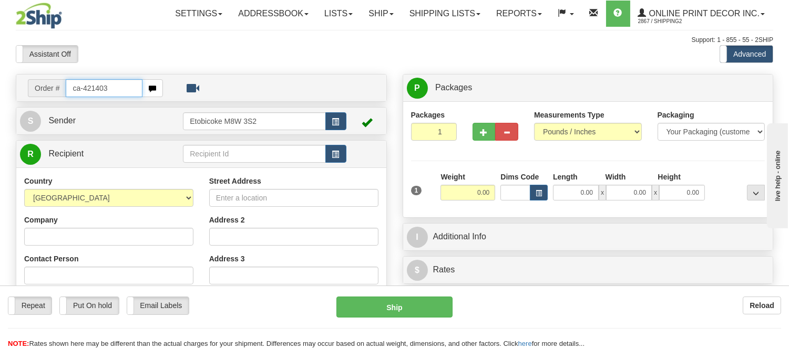
type input "ca-421403"
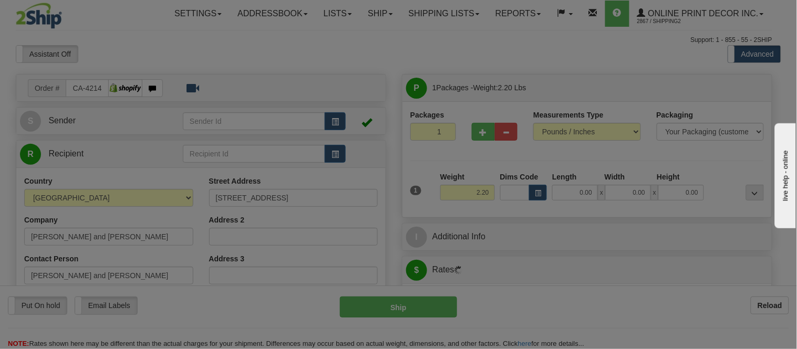
type input "OAKVILLE"
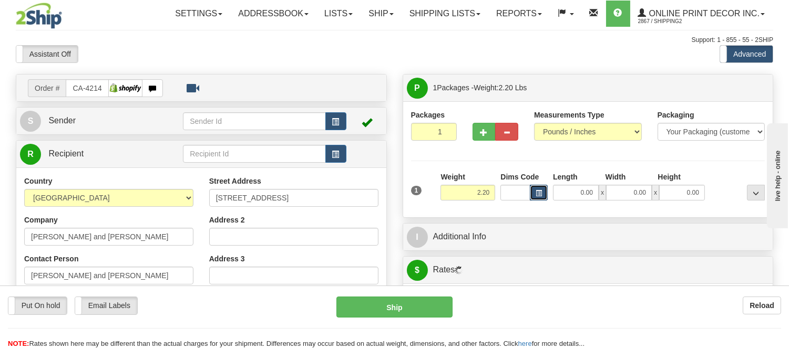
click at [541, 193] on span "button" at bounding box center [538, 194] width 6 height 6
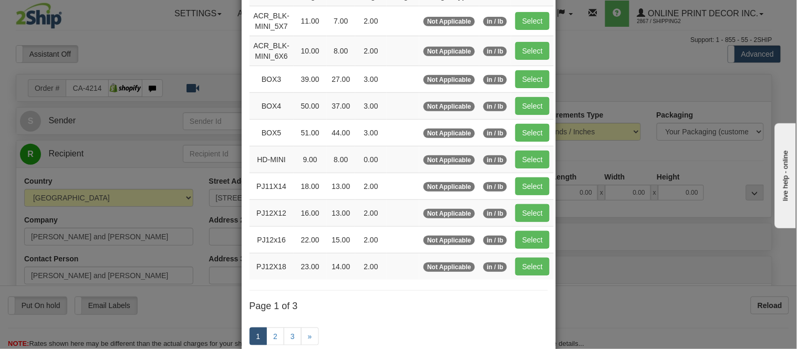
scroll to position [175, 0]
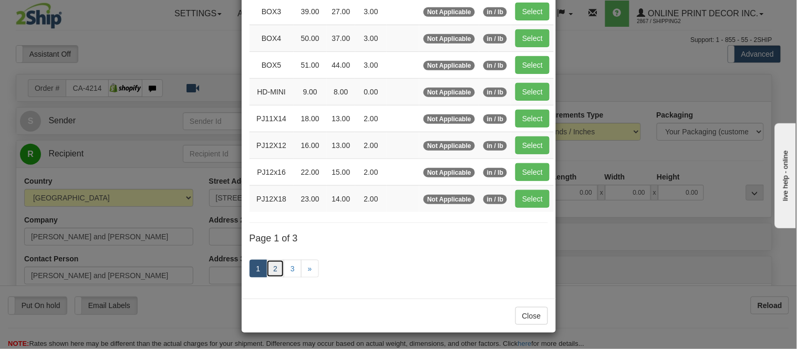
click at [272, 269] on link "2" at bounding box center [275, 269] width 18 height 18
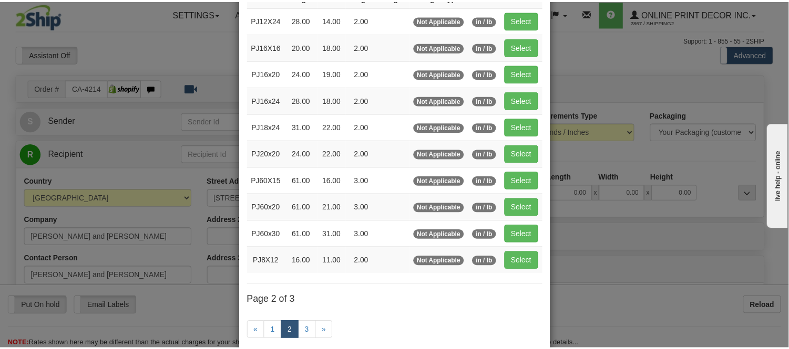
scroll to position [54, 0]
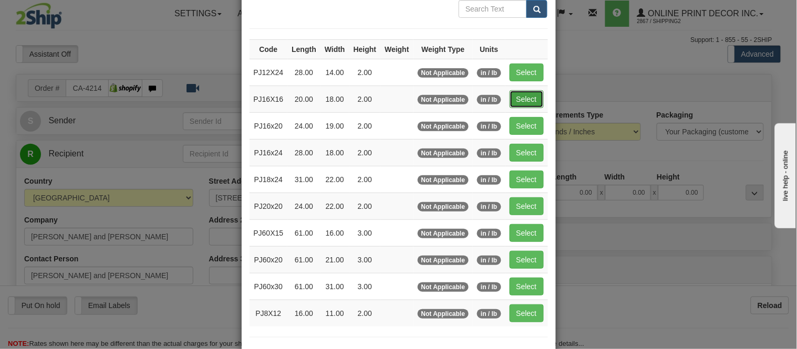
click at [518, 101] on button "Select" at bounding box center [527, 99] width 34 height 18
type input "PJ16X16"
type input "20.00"
type input "18.00"
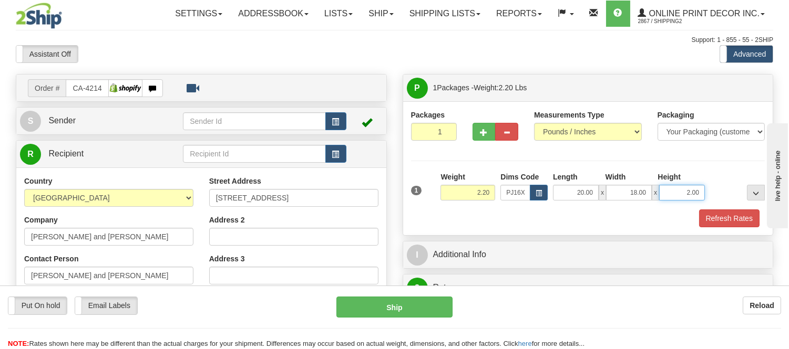
drag, startPoint x: 698, startPoint y: 194, endPoint x: 636, endPoint y: 213, distance: 64.3
click at [636, 213] on div "1 Weight 2.20 Dims Code PJ16X16 Length Width Height x x" at bounding box center [588, 200] width 354 height 56
click button "Delete" at bounding box center [0, 0] width 0 height 0
type input "4.00"
click at [712, 216] on button "Refresh Rates" at bounding box center [729, 219] width 60 height 18
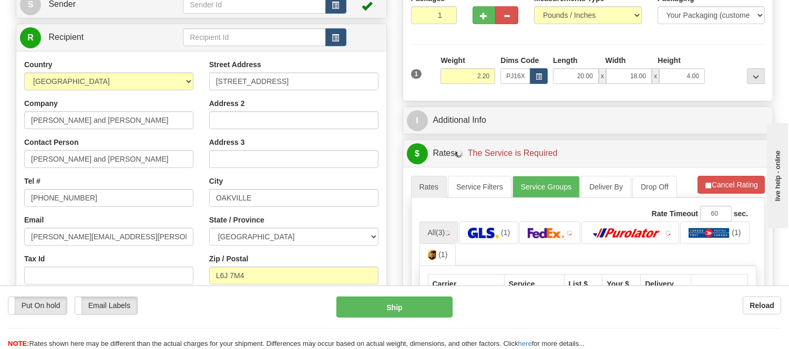
scroll to position [233, 0]
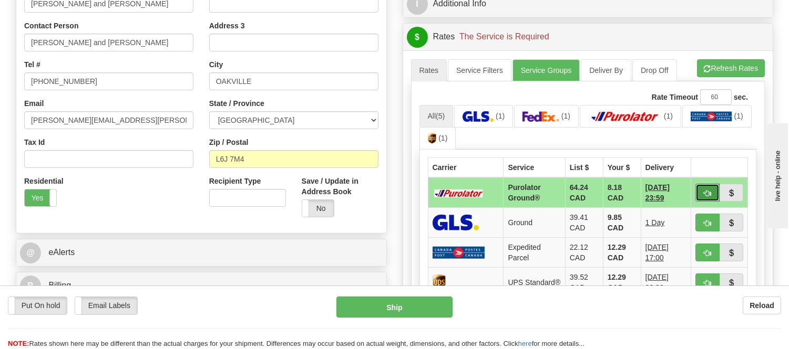
click at [706, 190] on span "button" at bounding box center [706, 193] width 7 height 7
type input "260"
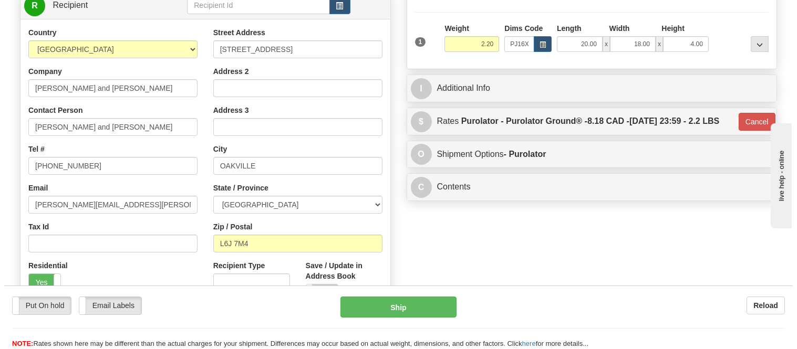
scroll to position [58, 0]
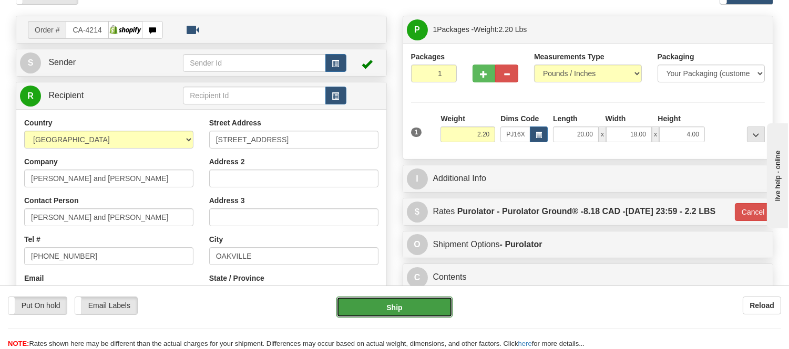
click at [413, 306] on button "Ship" at bounding box center [394, 307] width 116 height 21
